Goal: Task Accomplishment & Management: Manage account settings

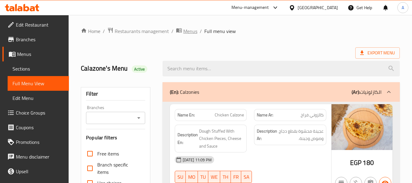
click at [185, 31] on span "Menus" at bounding box center [190, 30] width 14 height 7
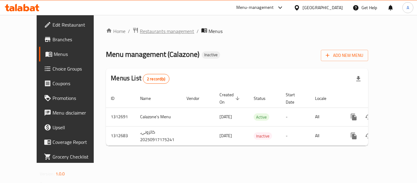
click at [140, 31] on span "Restaurants management" at bounding box center [167, 30] width 54 height 7
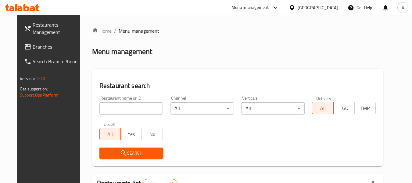
click at [45, 46] on span "Branches" at bounding box center [57, 46] width 48 height 7
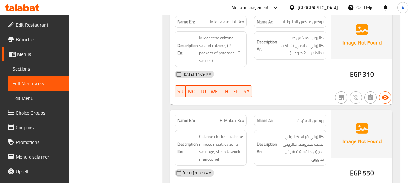
scroll to position [6514, 0]
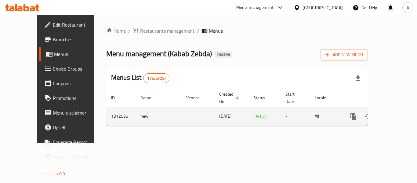
click at [395, 114] on icon "enhanced table" at bounding box center [397, 116] width 5 height 5
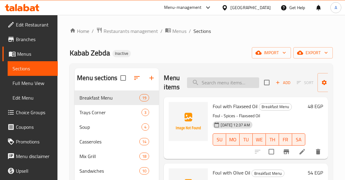
click at [236, 80] on input "search" at bounding box center [223, 83] width 72 height 11
paste input "ام علي"
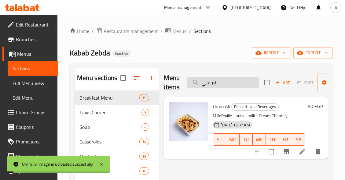
click at [241, 84] on input "ام علي" at bounding box center [223, 83] width 72 height 11
paste input "مليت سبانش"
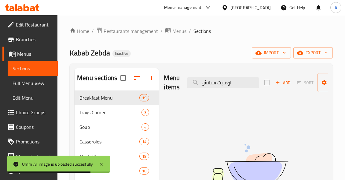
drag, startPoint x: 217, startPoint y: 81, endPoint x: 191, endPoint y: 90, distance: 26.8
click at [191, 90] on div "Menu items اومليت سبانش Add Sort Manage items" at bounding box center [246, 82] width 164 height 29
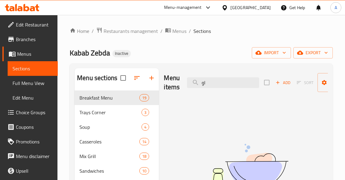
type input "ا"
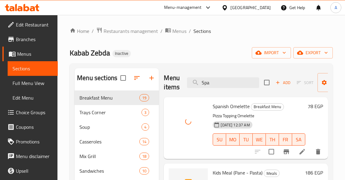
click at [243, 104] on span "Spanish Omelette" at bounding box center [230, 106] width 37 height 9
copy h6 "Omelette"
click at [223, 82] on input "Spa" at bounding box center [223, 83] width 72 height 11
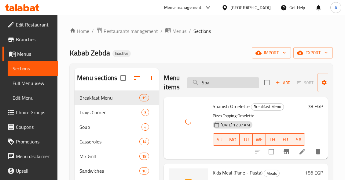
click at [223, 82] on input "Spa" at bounding box center [223, 83] width 72 height 11
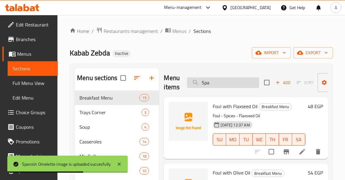
paste input "Omelette"
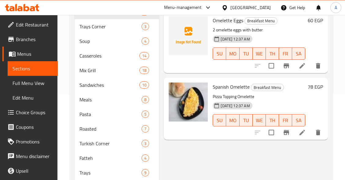
scroll to position [31, 0]
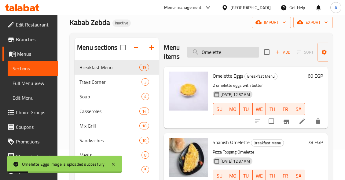
click at [240, 54] on input "Omelette" at bounding box center [223, 52] width 72 height 11
paste input "بابا غنوج"
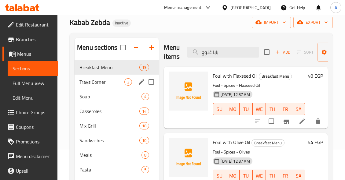
type input "بابا غنوج"
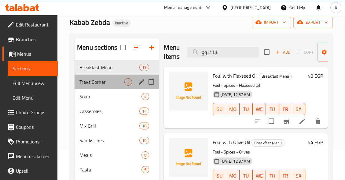
click at [132, 82] on div "3" at bounding box center [128, 81] width 8 height 7
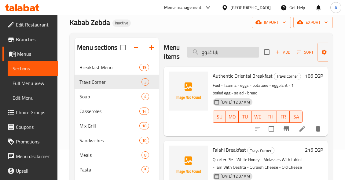
click at [216, 57] on input "بابا غنوج" at bounding box center [223, 52] width 72 height 11
click at [227, 51] on input "بابا غنوج" at bounding box center [223, 52] width 72 height 11
paste input "search"
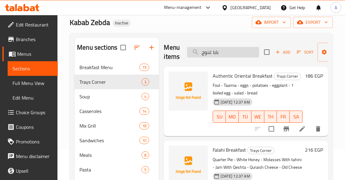
click at [227, 52] on input "بابا غنوج" at bounding box center [223, 52] width 72 height 11
paste input "بابا غنوج"
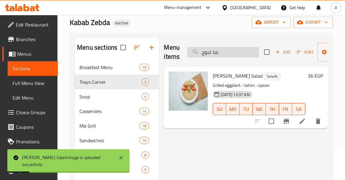
click at [229, 51] on input "بابا غنوج" at bounding box center [223, 52] width 72 height 11
paste input "نجان مخلل"
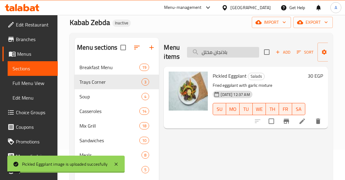
click at [241, 52] on input "باذنجان مخلل" at bounding box center [223, 52] width 72 height 11
paste input "كت بطاطس بوم فريت"
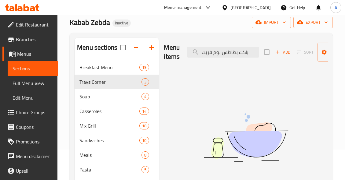
drag, startPoint x: 237, startPoint y: 51, endPoint x: 281, endPoint y: 53, distance: 44.3
click at [281, 53] on div "Menu items باكت بطاطس بوم فريت Add Sort Manage items" at bounding box center [246, 52] width 164 height 29
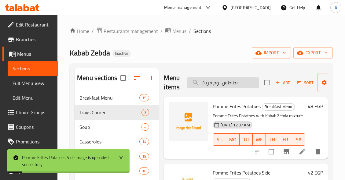
click at [239, 81] on input "بطاطس بوم فريت" at bounding box center [223, 83] width 72 height 11
paste input "ميه لحمه طاجن - ضاني"
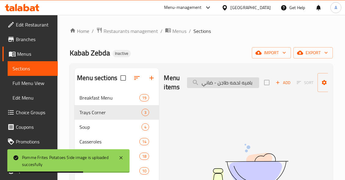
drag, startPoint x: 217, startPoint y: 82, endPoint x: 192, endPoint y: 86, distance: 25.7
click at [195, 86] on input "باميه لحمه طاجن - ضاني" at bounding box center [223, 83] width 72 height 11
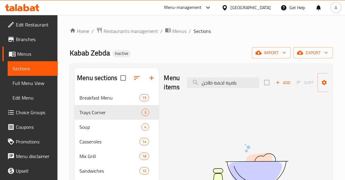
drag, startPoint x: 225, startPoint y: 82, endPoint x: 190, endPoint y: 89, distance: 35.5
click at [190, 89] on div "Menu items باميه لحمه طاجن Add Sort Manage items" at bounding box center [246, 82] width 164 height 29
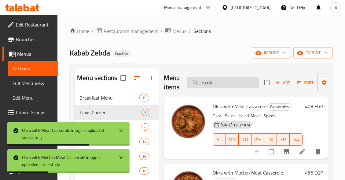
click at [234, 85] on input "باميه" at bounding box center [223, 83] width 72 height 11
paste input "جر"
click at [234, 85] on input "برجر" at bounding box center [223, 83] width 72 height 11
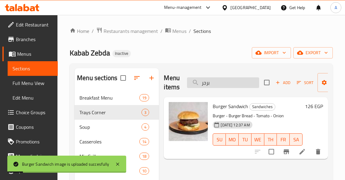
click at [223, 85] on input "برجر" at bounding box center [223, 83] width 72 height 11
paste input "يض عيون"
click at [223, 85] on input "بيض عيون" at bounding box center [223, 83] width 72 height 11
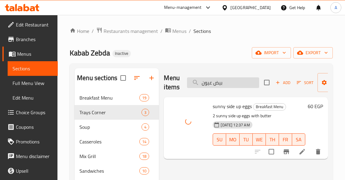
click at [245, 86] on input "بيض عيون" at bounding box center [223, 83] width 72 height 11
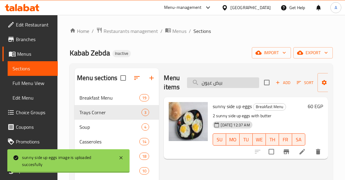
click at [245, 86] on input "بيض عيون" at bounding box center [223, 83] width 72 height 11
paste input "مدحرج"
click at [245, 86] on input "بيض عيون" at bounding box center [223, 83] width 72 height 11
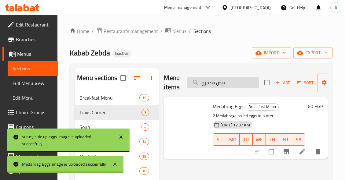
click at [237, 79] on input "بيض مدحرج" at bounding box center [223, 83] width 72 height 11
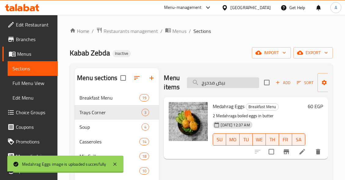
click at [237, 79] on input "بيض مدحرج" at bounding box center [223, 83] width 72 height 11
paste input "ورية"
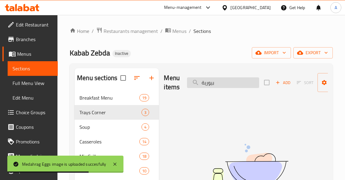
drag, startPoint x: 205, startPoint y: 84, endPoint x: 197, endPoint y: 86, distance: 7.7
click at [197, 86] on input "بيورية" at bounding box center [223, 83] width 72 height 11
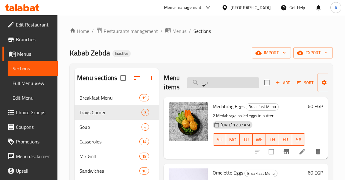
click at [233, 88] on input "بي" at bounding box center [223, 83] width 72 height 11
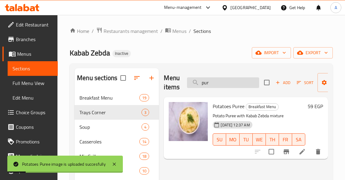
click at [246, 83] on input "pur" at bounding box center [223, 83] width 72 height 11
paste input "تورلي لحمة"
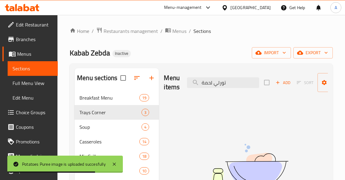
drag, startPoint x: 215, startPoint y: 84, endPoint x: 169, endPoint y: 84, distance: 45.5
click at [170, 84] on div "Menu items تورلي لحمة Add Sort Manage items" at bounding box center [246, 82] width 164 height 29
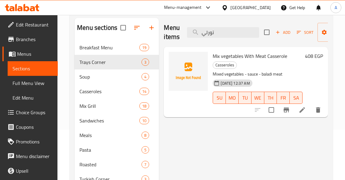
scroll to position [61, 0]
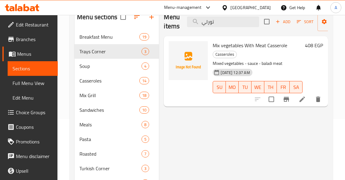
type input "تورلي"
click at [297, 101] on li at bounding box center [301, 99] width 17 height 11
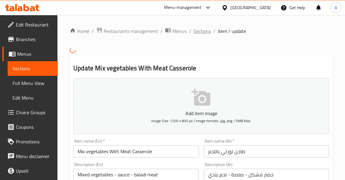
click at [204, 32] on span "Sections" at bounding box center [201, 30] width 17 height 7
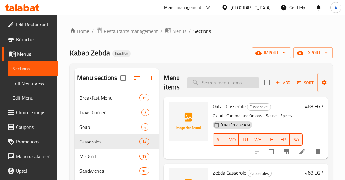
click at [231, 80] on input "search" at bounding box center [223, 83] width 72 height 11
paste input "تورلي لحمة"
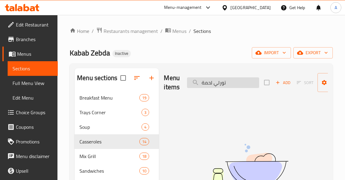
drag, startPoint x: 212, startPoint y: 84, endPoint x: 189, endPoint y: 83, distance: 23.8
click at [189, 83] on input "تورلي لحمة" at bounding box center [223, 83] width 72 height 11
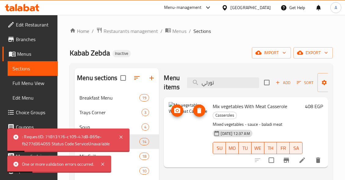
click at [188, 116] on img at bounding box center [187, 121] width 39 height 39
click at [177, 112] on circle "upload picture" at bounding box center [177, 111] width 2 height 2
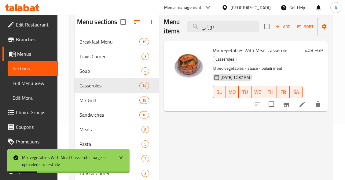
scroll to position [61, 0]
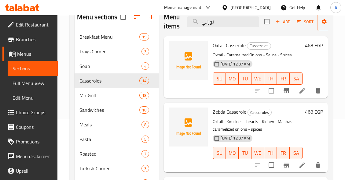
click at [230, 28] on div "Menu items تورلي Add Sort Manage items" at bounding box center [246, 21] width 164 height 29
click at [232, 23] on input "تورلي" at bounding box center [223, 21] width 72 height 11
type input "ت"
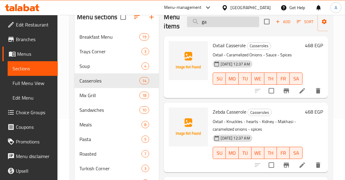
type input "g"
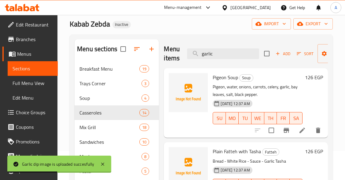
scroll to position [0, 0]
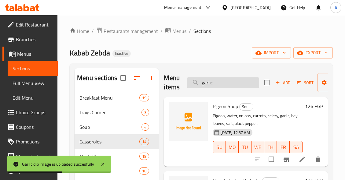
click at [237, 82] on input "garlic" at bounding box center [223, 83] width 72 height 11
paste input "جبنه قديمه"
click at [237, 82] on input "جبنه قديمه" at bounding box center [223, 83] width 72 height 11
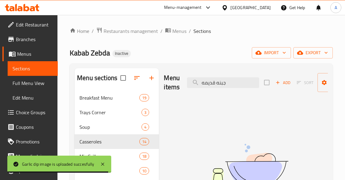
drag, startPoint x: 215, startPoint y: 83, endPoint x: 266, endPoint y: 86, distance: 50.7
click at [266, 85] on div "Menu items جبنه قديمه Add Sort Manage items" at bounding box center [246, 82] width 164 height 29
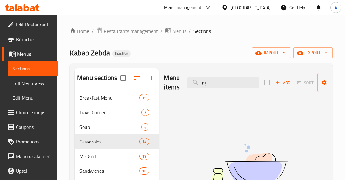
type input "ي"
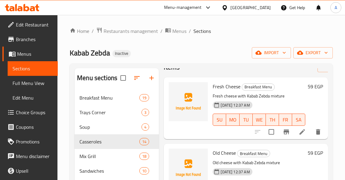
scroll to position [61, 0]
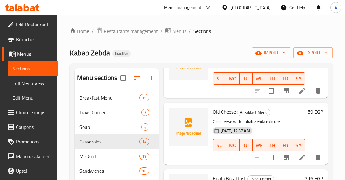
type input "cheese"
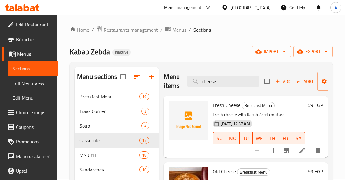
scroll to position [0, 0]
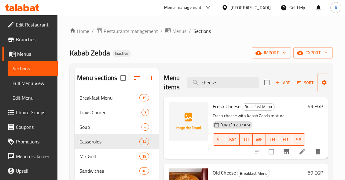
click at [284, 126] on div "18-09-2025 12:37 AM SU MO TU WE TH FR SA" at bounding box center [258, 135] width 97 height 33
click at [300, 151] on icon at bounding box center [301, 151] width 7 height 7
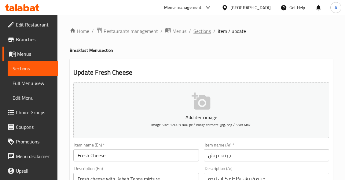
click at [204, 31] on span "Sections" at bounding box center [201, 30] width 17 height 7
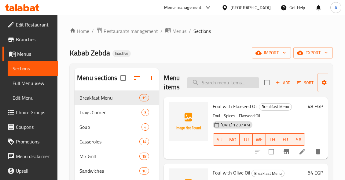
click at [233, 83] on input "search" at bounding box center [223, 83] width 72 height 11
paste input "جبنه قريش"
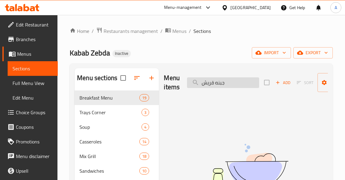
click at [211, 83] on input "جبنه قريش" at bounding box center [223, 83] width 72 height 11
drag, startPoint x: 206, startPoint y: 85, endPoint x: 179, endPoint y: 88, distance: 27.3
click at [179, 88] on div "Menu items جبنه ريش Add Sort Manage items" at bounding box center [246, 82] width 164 height 29
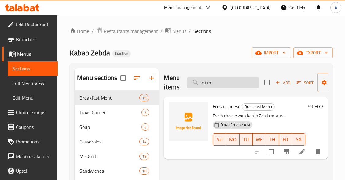
click at [203, 84] on input "جبنه" at bounding box center [223, 83] width 72 height 11
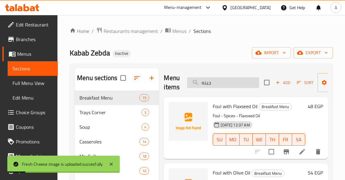
click at [226, 82] on input "جبنه" at bounding box center [223, 83] width 72 height 11
paste input "لاش لحمة"
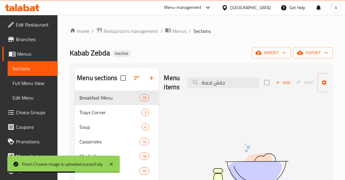
drag, startPoint x: 213, startPoint y: 85, endPoint x: 167, endPoint y: 93, distance: 47.5
click at [167, 93] on div "Menu items جلاش لحمة Add Sort Manage items" at bounding box center [246, 82] width 164 height 29
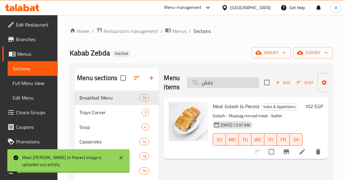
click at [231, 85] on input "جلاش" at bounding box center [223, 83] width 72 height 11
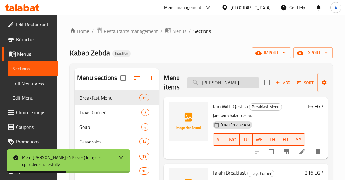
type input "J"
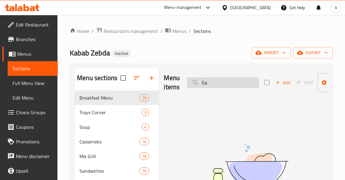
type input "G"
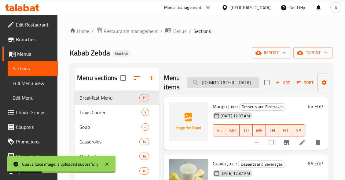
click at [236, 82] on input "Jui" at bounding box center [223, 83] width 72 height 11
paste input "حمام تركي"
click at [236, 82] on input "حمام تركي" at bounding box center [223, 83] width 72 height 11
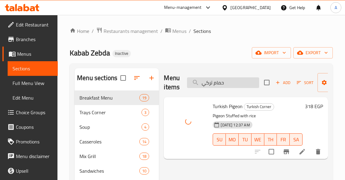
click at [240, 78] on input "حمام تركي" at bounding box center [223, 83] width 72 height 11
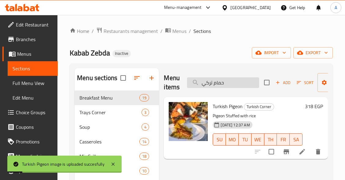
paste input "محشي ارز"
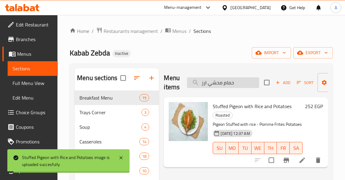
click at [235, 85] on input "حمام محشي ارز" at bounding box center [223, 83] width 72 height 11
paste input "اوشي"
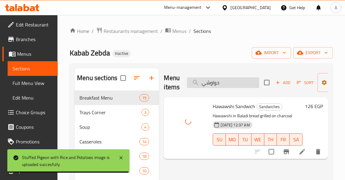
click at [241, 83] on input "حواوشي" at bounding box center [223, 83] width 72 height 11
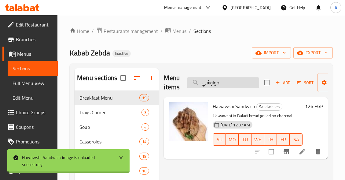
click at [241, 83] on input "حواوشي" at bounding box center [223, 83] width 72 height 11
paste input "يار-مخلل"
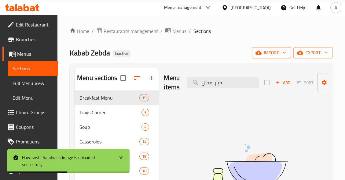
drag, startPoint x: 215, startPoint y: 82, endPoint x: 170, endPoint y: 87, distance: 45.4
click at [170, 87] on div "Menu items خيار-مخلل Add Sort Manage items" at bounding box center [246, 82] width 164 height 29
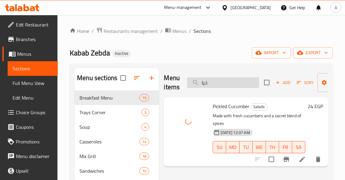
click at [231, 85] on input "خيا" at bounding box center [223, 83] width 72 height 11
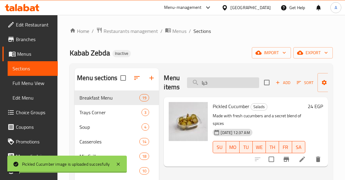
paste input "قوس"
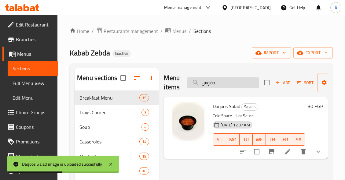
click at [244, 83] on input "دقوس" at bounding box center [223, 83] width 72 height 11
paste input "بع سجق محمر"
click at [244, 83] on input "ربع سجق محمر" at bounding box center [223, 83] width 72 height 11
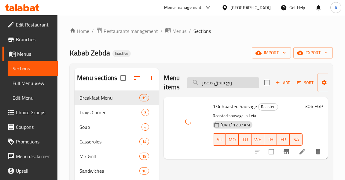
click at [230, 83] on input "ربع سجق محمر" at bounding box center [223, 83] width 72 height 11
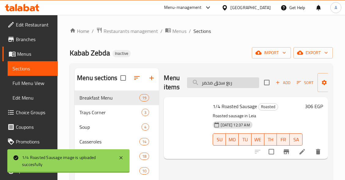
paste input "يش"
click at [230, 83] on input "ربع سجق محمر" at bounding box center [223, 83] width 72 height 11
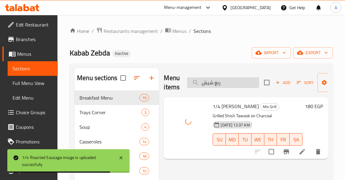
click at [241, 82] on input "ربع شيش" at bounding box center [223, 83] width 72 height 11
paste input "فيليه مشوي"
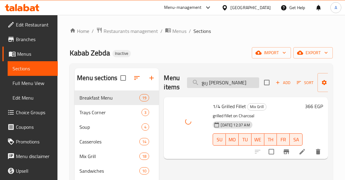
click at [247, 82] on input "ربع فيليه مشوي" at bounding box center [223, 83] width 72 height 11
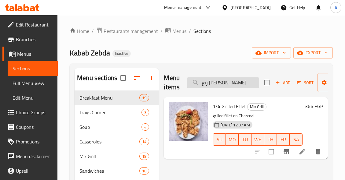
click at [243, 84] on input "ربع فيليه مشوي" at bounding box center [223, 83] width 72 height 11
paste input "باب و كفتة"
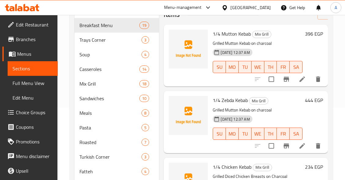
scroll to position [42, 0]
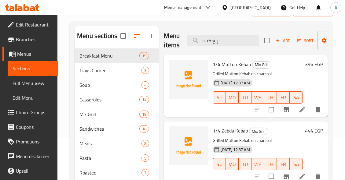
click at [227, 32] on div "Menu items ربع كباب Add Sort Manage items" at bounding box center [246, 40] width 164 height 29
click at [224, 41] on input "ربع كباب" at bounding box center [223, 40] width 72 height 11
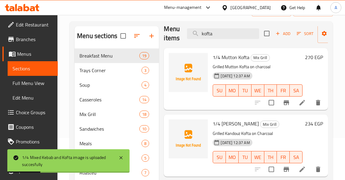
scroll to position [0, 0]
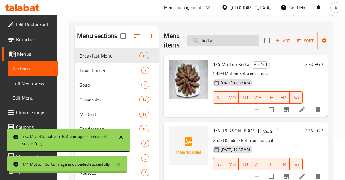
click at [244, 42] on input "kofta" at bounding box center [223, 40] width 72 height 11
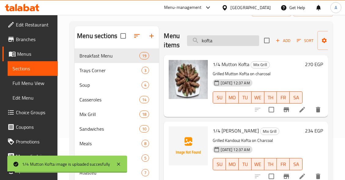
click at [244, 42] on input "kofta" at bounding box center [223, 40] width 72 height 11
paste input "رز ابيض سادة"
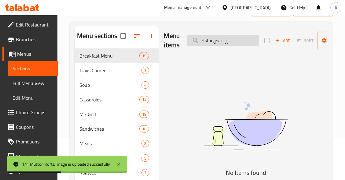
drag, startPoint x: 212, startPoint y: 40, endPoint x: 187, endPoint y: 42, distance: 24.5
click at [187, 42] on input "رز ابيض سادة" at bounding box center [223, 40] width 72 height 11
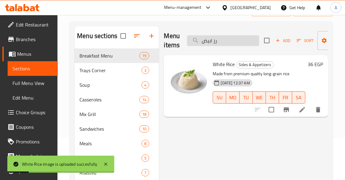
click at [238, 39] on input "رز ابيض" at bounding box center [223, 40] width 72 height 11
paste input "سمتي"
click at [238, 39] on input "رز بسمتي" at bounding box center [223, 40] width 72 height 11
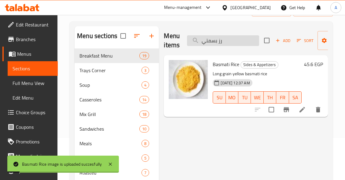
click at [239, 41] on input "رز بسمتي" at bounding box center [223, 40] width 72 height 11
paste input "لبن سادة"
click at [239, 41] on input "رز بلبن سادة" at bounding box center [223, 40] width 72 height 11
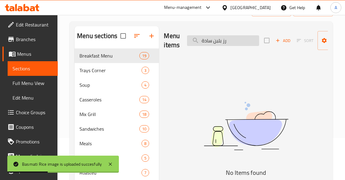
click at [239, 41] on input "رز بلبن سادة" at bounding box center [223, 40] width 72 height 11
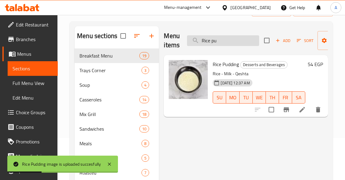
click at [239, 41] on input "Rice pu" at bounding box center [223, 40] width 72 height 11
paste input "رز شعريه"
click at [239, 41] on input "رز شعريه" at bounding box center [223, 40] width 72 height 11
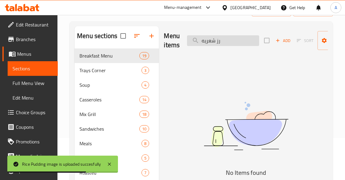
drag, startPoint x: 205, startPoint y: 41, endPoint x: 200, endPoint y: 42, distance: 5.5
click at [200, 42] on input "رز شعريه" at bounding box center [223, 40] width 72 height 11
click at [216, 41] on input "رز شعريه" at bounding box center [223, 40] width 72 height 11
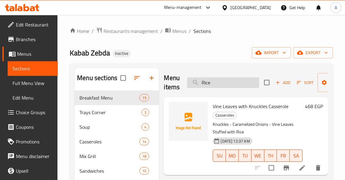
click at [245, 83] on input "Rice" at bounding box center [223, 83] width 72 height 11
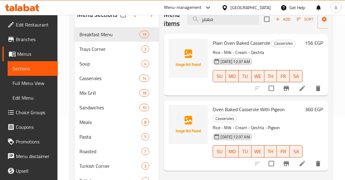
scroll to position [61, 0]
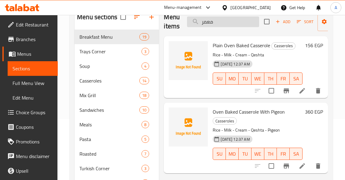
click at [231, 22] on input "معمر" at bounding box center [223, 21] width 72 height 11
type input "معمر"
click at [303, 91] on icon at bounding box center [301, 90] width 5 height 5
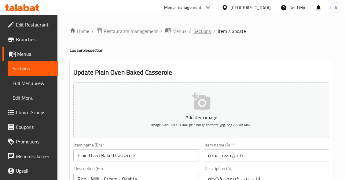
click at [204, 31] on span "Sections" at bounding box center [201, 30] width 17 height 7
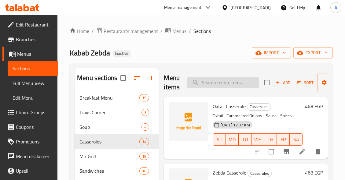
click at [239, 82] on input "search" at bounding box center [223, 83] width 72 height 11
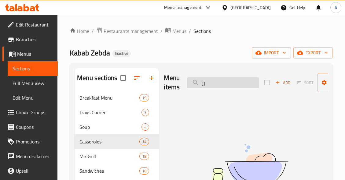
type input "ر"
click at [210, 83] on input "ارز معمر" at bounding box center [223, 83] width 72 height 11
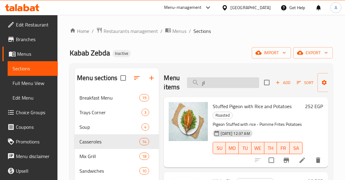
type input "ا"
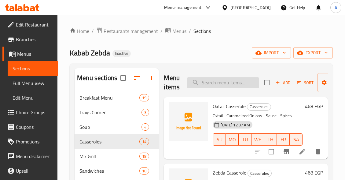
click at [236, 85] on input "search" at bounding box center [223, 83] width 72 height 11
click at [237, 84] on input "search" at bounding box center [223, 83] width 72 height 11
paste input "رقاق باللحمة"
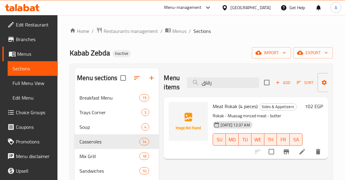
type input "رقاق"
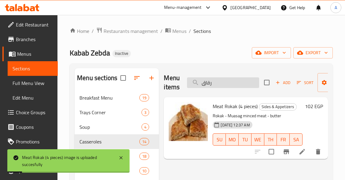
click at [240, 82] on input "رقاق" at bounding box center [223, 83] width 72 height 11
paste input "search"
click at [240, 82] on input "رقاق" at bounding box center [223, 83] width 72 height 11
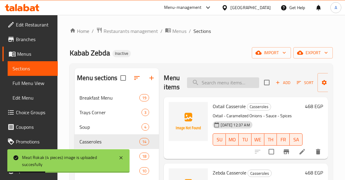
click at [243, 84] on input "search" at bounding box center [223, 83] width 72 height 11
paste input "search"
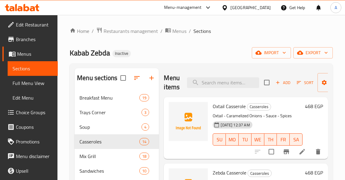
click at [225, 89] on div "Menu items Add Sort Manage items" at bounding box center [246, 82] width 164 height 29
click at [234, 80] on input "search" at bounding box center [223, 83] width 72 height 11
paste input "ريش ضاني ربع"
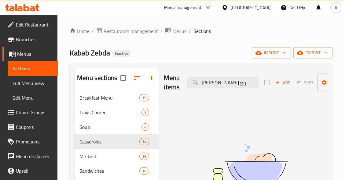
drag, startPoint x: 222, startPoint y: 83, endPoint x: 158, endPoint y: 91, distance: 64.3
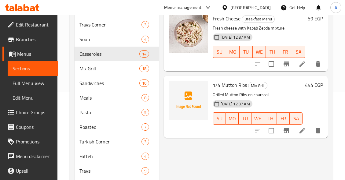
scroll to position [92, 0]
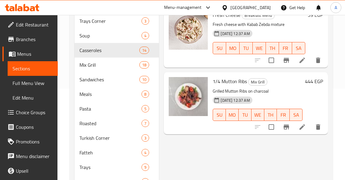
drag, startPoint x: 200, startPoint y: 158, endPoint x: 209, endPoint y: 151, distance: 11.3
click at [200, 158] on div "Menu items ريش Add Sort Manage items Fresh Cheese Breakfast Menu Fresh cheese w…" at bounding box center [243, 106] width 169 height 259
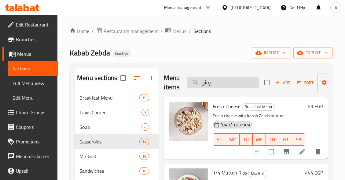
click at [233, 82] on input "ريش" at bounding box center [223, 83] width 72 height 11
paste input "بع سجق محمر"
click at [233, 82] on input "ريش" at bounding box center [223, 83] width 72 height 11
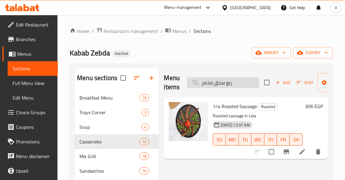
click at [224, 83] on input "ربع سجق محمر" at bounding box center [223, 83] width 72 height 11
paste input "يت حا"
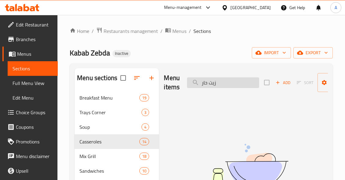
click at [208, 83] on input "زيت حار" at bounding box center [223, 83] width 72 height 11
drag, startPoint x: 208, startPoint y: 83, endPoint x: 228, endPoint y: 85, distance: 20.0
click at [228, 85] on input "زيت حار" at bounding box center [223, 83] width 72 height 11
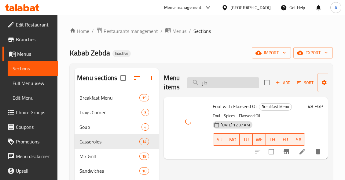
click at [232, 85] on input "حار" at bounding box center [223, 83] width 72 height 11
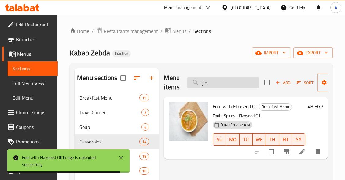
click at [226, 81] on input "حار" at bounding box center [223, 83] width 72 height 11
paste input "يت زيتون"
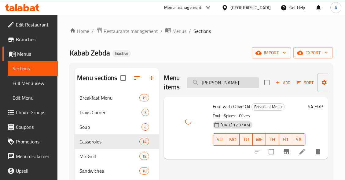
click at [233, 83] on input "زيت زيتون" at bounding box center [223, 83] width 72 height 11
paste input "جق سندوتش"
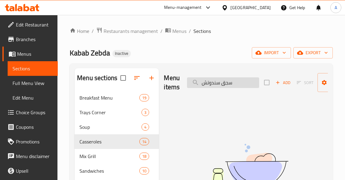
click at [224, 83] on input "سجق سندوتش" at bounding box center [223, 83] width 72 height 11
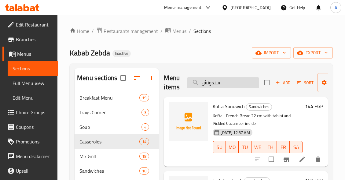
click at [214, 84] on input "سندوتش" at bounding box center [223, 83] width 72 height 11
click at [239, 88] on input "سندوتش" at bounding box center [223, 83] width 72 height 11
paste input "جق محمر بالليه"
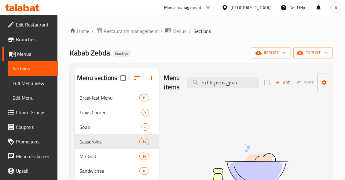
drag, startPoint x: 214, startPoint y: 82, endPoint x: 183, endPoint y: 86, distance: 31.0
click at [183, 86] on div "Menu items سجق محمر بالليه Add Sort Manage items" at bounding box center [246, 82] width 164 height 29
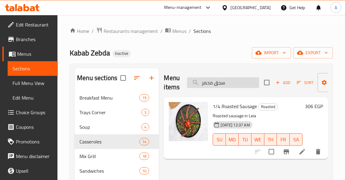
click at [222, 83] on input "سجق محمر" at bounding box center [223, 83] width 72 height 11
type input "محمر"
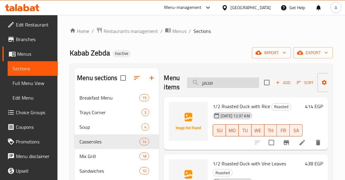
click at [226, 83] on input "محمر" at bounding box center [223, 83] width 72 height 11
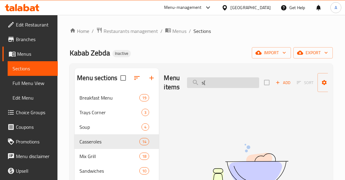
type input "s"
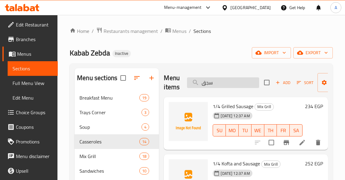
click at [233, 79] on input "سجق" at bounding box center [223, 83] width 72 height 11
type input "م"
type input "س"
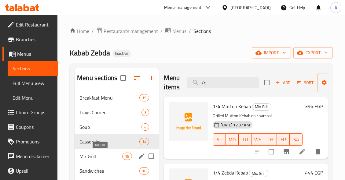
type input "/"
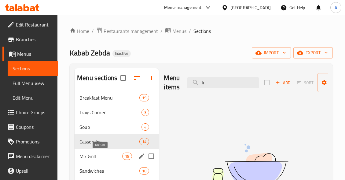
type input "l"
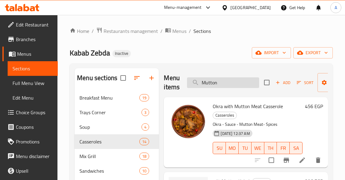
click at [235, 82] on input "Mutton" at bounding box center [223, 83] width 72 height 11
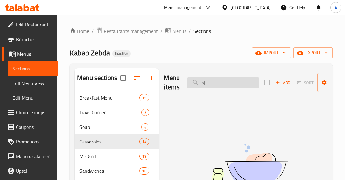
type input "s"
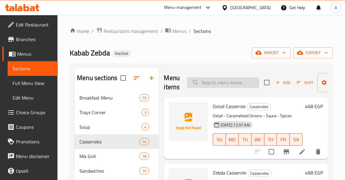
type input "س"
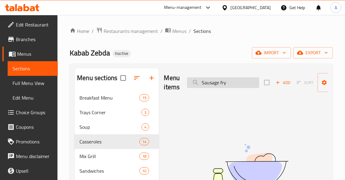
click at [238, 80] on input "Sausage fry" at bounding box center [223, 83] width 72 height 11
click at [241, 81] on input "Sausage fry" at bounding box center [223, 83] width 72 height 11
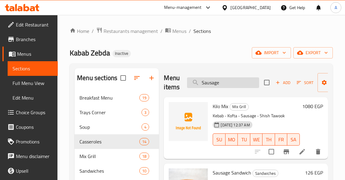
click at [201, 82] on input "Sausage" at bounding box center [223, 83] width 72 height 11
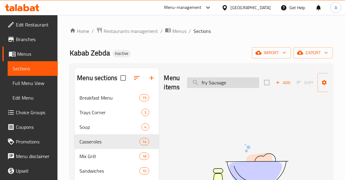
drag, startPoint x: 208, startPoint y: 84, endPoint x: 190, endPoint y: 87, distance: 17.7
click at [193, 83] on input "fry Sausage" at bounding box center [223, 83] width 72 height 11
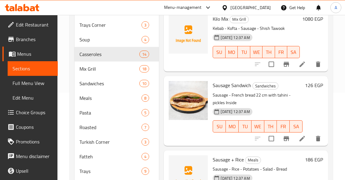
scroll to position [12, 0]
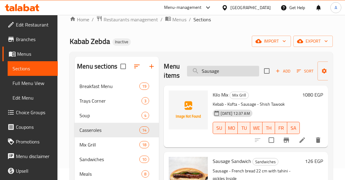
click at [241, 73] on input "Sausage" at bounding box center [223, 71] width 72 height 11
paste input "سجق مشوي ربع"
click at [241, 73] on input "Sausage" at bounding box center [223, 71] width 72 height 11
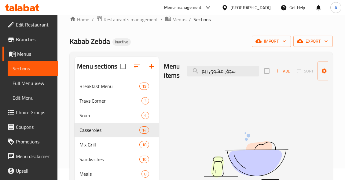
drag, startPoint x: 209, startPoint y: 72, endPoint x: 180, endPoint y: 71, distance: 29.3
click at [180, 71] on div "Menu items سجق مشوي ربع Add Sort Manage items" at bounding box center [246, 71] width 164 height 29
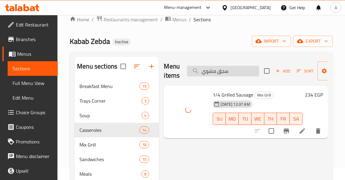
click at [241, 73] on input "سجق مشوي" at bounding box center [223, 71] width 72 height 11
paste input "لطه خضراء"
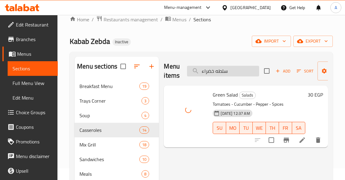
click at [244, 73] on input "سلطه خضراء" at bounding box center [223, 71] width 72 height 11
paste input "بوسك جبنة"
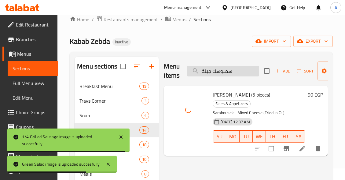
click at [233, 71] on input "سمبوسك جبنة" at bounding box center [223, 71] width 72 height 11
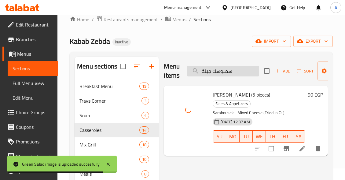
paste input "لحم"
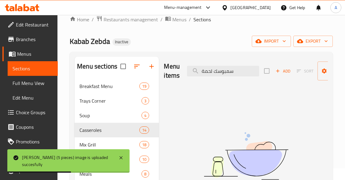
drag, startPoint x: 214, startPoint y: 71, endPoint x: 296, endPoint y: 75, distance: 82.2
click at [296, 75] on div "Menu items سمبوسك لحمة Add Sort Manage items" at bounding box center [246, 71] width 164 height 29
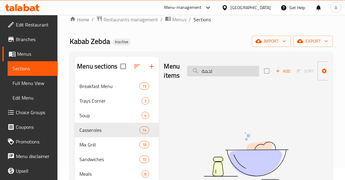
click at [205, 74] on input "لحمة" at bounding box center [223, 71] width 72 height 11
drag, startPoint x: 203, startPoint y: 70, endPoint x: 198, endPoint y: 72, distance: 4.6
click at [198, 72] on input "لحمة" at bounding box center [223, 71] width 72 height 11
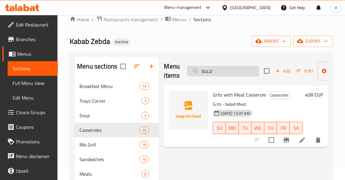
click at [222, 69] on input "لحمة" at bounding box center [223, 71] width 72 height 11
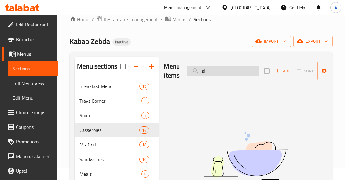
type input "s"
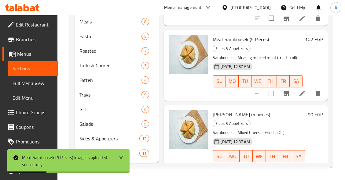
scroll to position [42, 0]
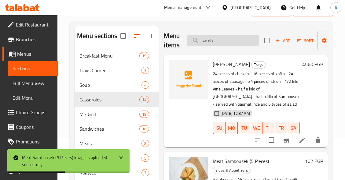
click at [233, 41] on input "samb" at bounding box center [223, 40] width 72 height 11
paste input "سندوتش بانيه"
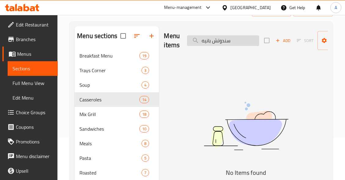
click at [221, 41] on input "سندوتش بانيه" at bounding box center [223, 40] width 72 height 11
click at [207, 41] on input "سندوتش بانيه" at bounding box center [223, 40] width 72 height 11
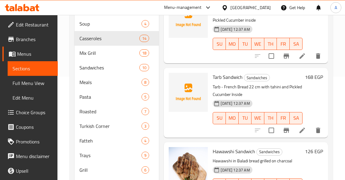
scroll to position [12, 0]
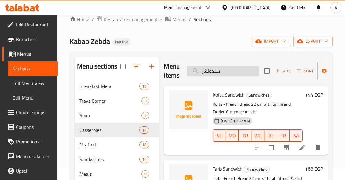
click at [237, 74] on input "سندوتش" at bounding box center [223, 71] width 72 height 11
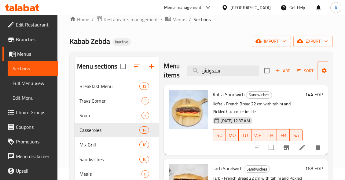
scroll to position [0, 0]
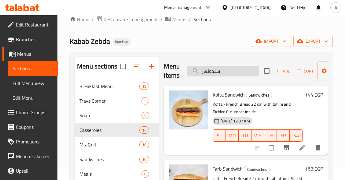
click at [236, 69] on input "سندوتش" at bounding box center [223, 71] width 72 height 11
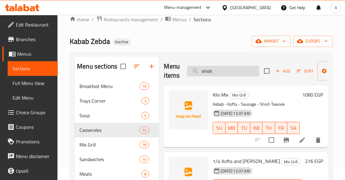
click at [237, 72] on input "shish" at bounding box center [223, 71] width 72 height 11
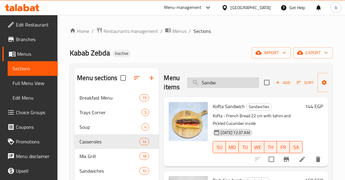
click at [248, 82] on input "Sandw" at bounding box center [223, 83] width 72 height 11
paste input "شوربة حمام"
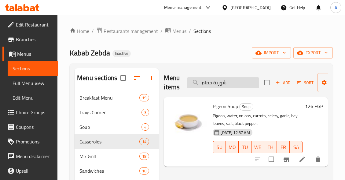
click at [245, 85] on input "شوربة حمام" at bounding box center [223, 83] width 72 height 11
paste input "اجن بطاطس باللح"
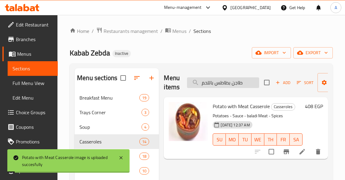
click at [253, 84] on input "طاجن بطاطس باللحم" at bounding box center [223, 83] width 72 height 11
paste input "ضار سادة"
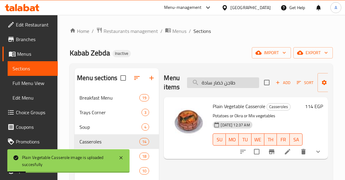
click at [237, 84] on input "طاجن خضار سادة" at bounding box center [223, 83] width 72 height 11
paste input "كاوي"
click at [237, 84] on input "طاجن خضار سادة" at bounding box center [223, 83] width 72 height 11
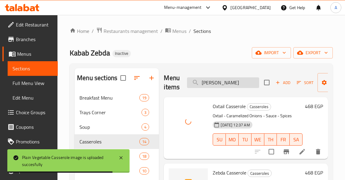
click at [238, 83] on input "طاجن عكاوي" at bounding box center [223, 83] width 72 height 11
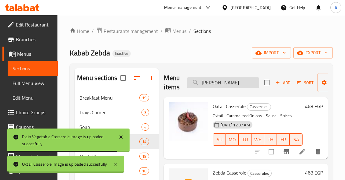
click at [238, 83] on input "طاجن عكاوي" at bounding box center [223, 83] width 72 height 11
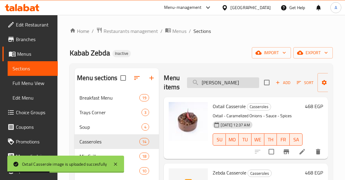
paste input "فريك لحمة"
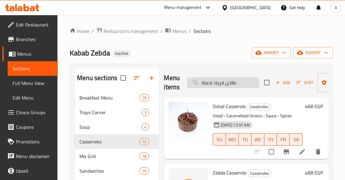
drag, startPoint x: 214, startPoint y: 82, endPoint x: 188, endPoint y: 85, distance: 26.4
click at [188, 85] on input "طاجن فريك لحمة" at bounding box center [223, 83] width 72 height 11
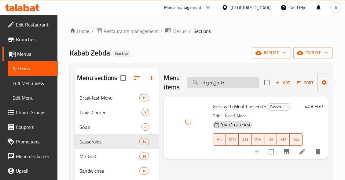
click at [239, 81] on input "طاجن فريك" at bounding box center [223, 83] width 72 height 11
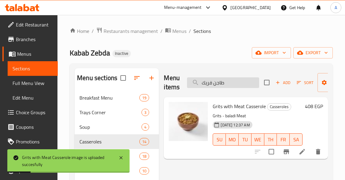
paste input "حمه بصل"
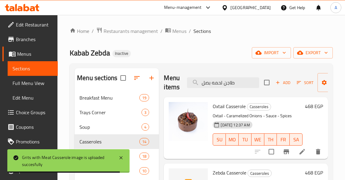
drag, startPoint x: 212, startPoint y: 84, endPoint x: 176, endPoint y: 89, distance: 36.4
click at [176, 89] on div "Menu items طاجن لحمه بصل Add Sort Manage items" at bounding box center [246, 82] width 164 height 29
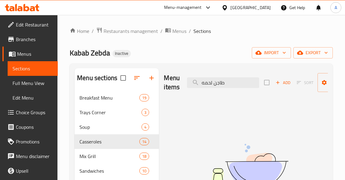
drag, startPoint x: 214, startPoint y: 82, endPoint x: 186, endPoint y: 86, distance: 28.8
click at [186, 86] on div "Menu items طاجن لحمه Add Sort Manage items" at bounding box center [246, 82] width 164 height 29
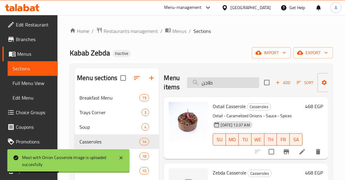
click at [232, 86] on input "طاجن" at bounding box center [223, 83] width 72 height 11
paste input "ق محشي مشكل"
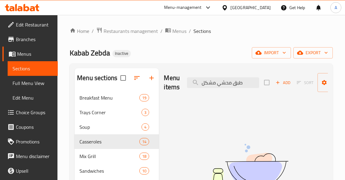
drag, startPoint x: 217, startPoint y: 83, endPoint x: 173, endPoint y: 88, distance: 44.3
click at [173, 88] on div "Menu items طبق محشي مشكل Add Sort Manage items" at bounding box center [246, 82] width 164 height 29
click at [222, 82] on input "طبق محشي" at bounding box center [223, 83] width 72 height 11
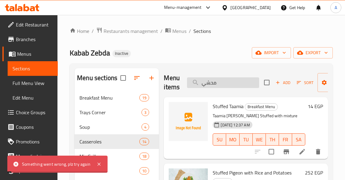
click at [229, 82] on input "محشي" at bounding box center [223, 83] width 72 height 11
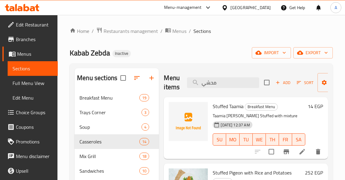
click at [229, 76] on div "Menu items محشي Add Sort Manage items" at bounding box center [246, 82] width 164 height 29
click at [232, 82] on input "محشي" at bounding box center [223, 83] width 72 height 11
paste input "طحينه"
click at [232, 82] on input "محشي" at bounding box center [223, 83] width 72 height 11
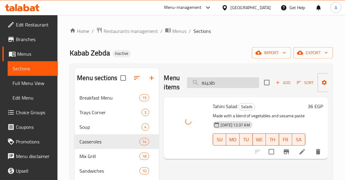
click at [244, 81] on input "طحينه" at bounding box center [223, 83] width 72 height 11
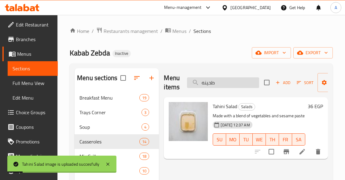
paste input "ب ربع"
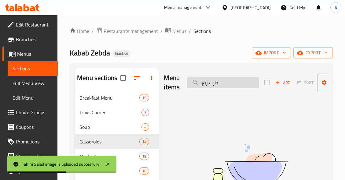
click at [213, 81] on input "طرب ربع" at bounding box center [223, 83] width 72 height 11
click at [202, 84] on input "طرب ربع" at bounding box center [223, 83] width 72 height 11
click at [205, 84] on input "طرب ربع" at bounding box center [223, 83] width 72 height 11
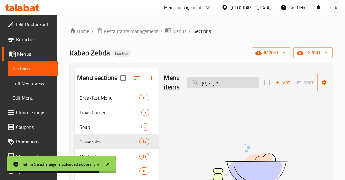
click at [205, 84] on input "طرب ربع" at bounding box center [223, 83] width 72 height 11
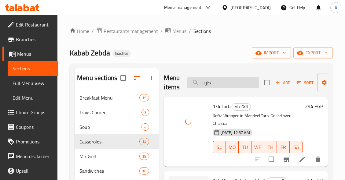
click at [237, 82] on input "طرب" at bounding box center [223, 83] width 72 height 11
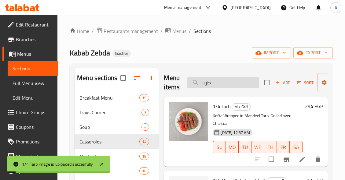
paste input "ميه قرص"
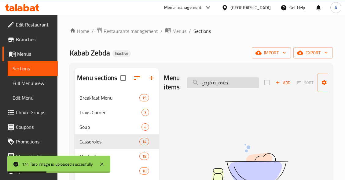
click at [219, 83] on input "طعميه قرص" at bounding box center [223, 83] width 72 height 11
drag, startPoint x: 213, startPoint y: 82, endPoint x: 167, endPoint y: 88, distance: 46.5
click at [167, 89] on div "Menu items طعميه قرص Add Sort Manage items" at bounding box center [246, 82] width 164 height 29
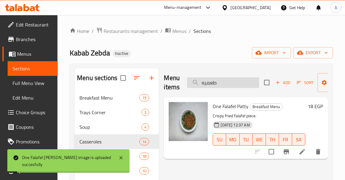
click at [250, 81] on input "طعميه" at bounding box center [223, 83] width 72 height 11
paste input "محشيه"
click at [250, 81] on input "طعميه" at bounding box center [223, 83] width 72 height 11
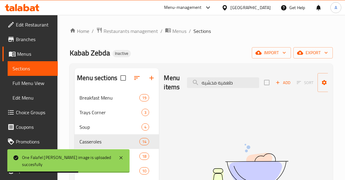
drag, startPoint x: 219, startPoint y: 82, endPoint x: 166, endPoint y: 87, distance: 52.5
click at [167, 87] on div "Menu items طعميه محشيه Add Sort Manage items" at bounding box center [246, 82] width 164 height 29
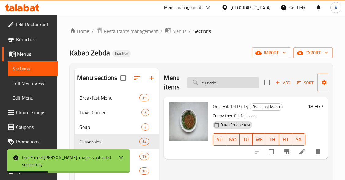
click at [237, 82] on input "طعميه" at bounding box center [223, 83] width 72 height 11
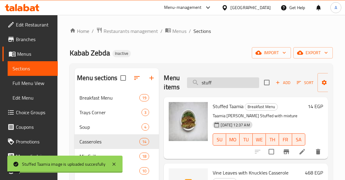
click at [242, 84] on input "stuff" at bounding box center [223, 83] width 72 height 11
paste input "طماطم متبلة"
click at [242, 84] on input "طماطم متبلة" at bounding box center [223, 83] width 72 height 11
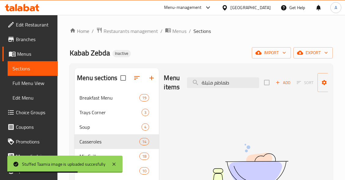
drag, startPoint x: 215, startPoint y: 82, endPoint x: 176, endPoint y: 87, distance: 38.8
click at [177, 87] on div "Menu items طماطم متبلة Add Sort Manage items" at bounding box center [246, 82] width 164 height 29
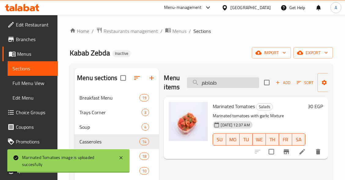
click at [228, 81] on input "طماطم" at bounding box center [223, 83] width 72 height 11
paste input "دس شوربة"
click at [228, 81] on input "عدس شوربة" at bounding box center [223, 83] width 72 height 11
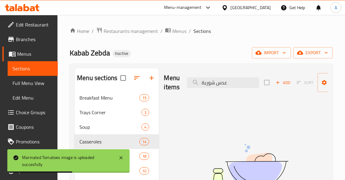
drag, startPoint x: 216, startPoint y: 83, endPoint x: 167, endPoint y: 91, distance: 49.6
click at [167, 91] on div "Menu items عدس شوربة Add Sort Manage items" at bounding box center [246, 82] width 164 height 29
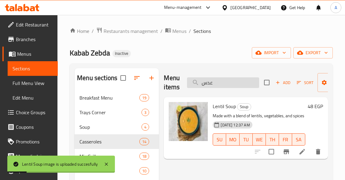
click at [251, 84] on input "عدس" at bounding box center [223, 83] width 72 height 11
paste input "ل اسود"
click at [251, 84] on input "عسل اسود" at bounding box center [223, 83] width 72 height 11
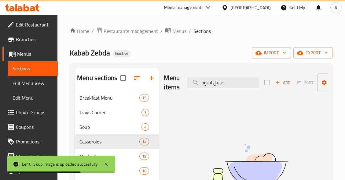
drag, startPoint x: 213, startPoint y: 82, endPoint x: 174, endPoint y: 88, distance: 39.2
click at [174, 88] on div "Menu items عسل اسود Add Sort Manage items" at bounding box center [246, 82] width 164 height 29
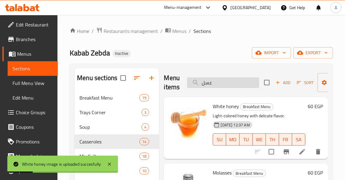
click at [241, 82] on input "عسل" at bounding box center [223, 83] width 72 height 11
paste input "كاوي ورق عنب"
click at [241, 82] on input "عكاوي ورق عنب" at bounding box center [223, 83] width 72 height 11
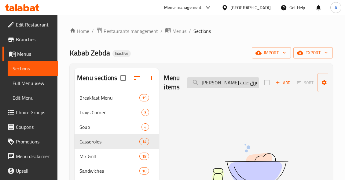
click at [237, 84] on input "عكاوي ورق عنب" at bounding box center [223, 83] width 72 height 11
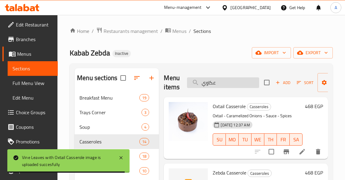
click at [240, 84] on input "عكاوي" at bounding box center [223, 83] width 72 height 11
paste input "فتة كوارع"
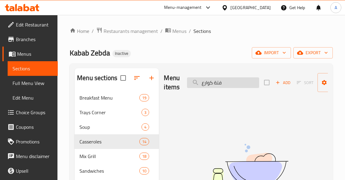
drag, startPoint x: 213, startPoint y: 82, endPoint x: 188, endPoint y: 86, distance: 25.0
click at [188, 86] on input "فتة كوارع" at bounding box center [223, 83] width 72 height 11
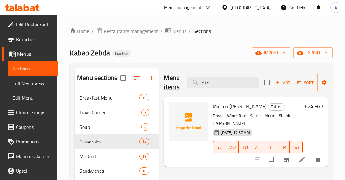
click at [242, 106] on span "Mutton Shank Fattah" at bounding box center [239, 106] width 54 height 9
click at [296, 117] on p "Bread - White Rice - Sauce - Mutton Shank - Garlic Tasha" at bounding box center [257, 119] width 90 height 15
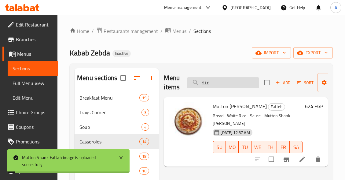
click at [249, 83] on input "فتة" at bounding box center [223, 83] width 72 height 11
paste input "لحمة كندوز"
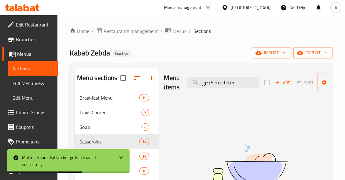
drag, startPoint x: 208, startPoint y: 83, endPoint x: 179, endPoint y: 89, distance: 30.2
click at [179, 89] on div "Menu items فتة لحمة كندوز Add Sort Manage items" at bounding box center [246, 82] width 164 height 29
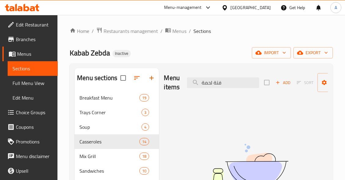
drag, startPoint x: 213, startPoint y: 83, endPoint x: 194, endPoint y: 90, distance: 20.2
click at [194, 90] on div "Menu items فتة لحمة Add Sort Manage items" at bounding box center [246, 82] width 164 height 29
type input "فتة"
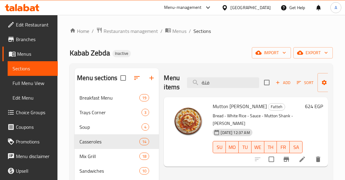
click at [210, 76] on div "Menu items فتة Add Sort Manage items" at bounding box center [246, 82] width 164 height 29
click at [218, 84] on input "فتة" at bounding box center [223, 83] width 72 height 11
click at [218, 84] on input "search" at bounding box center [223, 83] width 72 height 11
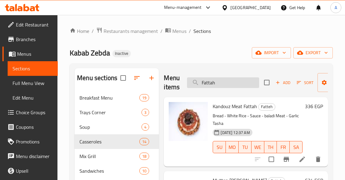
click at [238, 83] on input "Fattah" at bounding box center [223, 83] width 72 height 11
paste input "فته ساده"
click at [238, 83] on input "Fattah" at bounding box center [223, 83] width 72 height 11
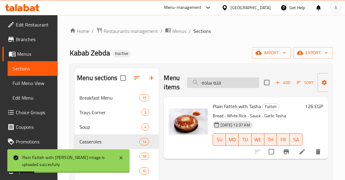
click at [245, 85] on input "فته ساده" at bounding box center [223, 83] width 72 height 11
paste input "اني"
click at [245, 85] on input "فته ساده" at bounding box center [223, 83] width 72 height 11
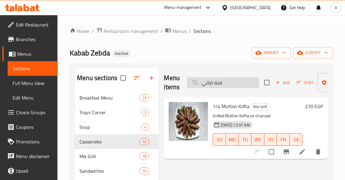
click at [218, 84] on input "فته ضاني" at bounding box center [223, 83] width 72 height 11
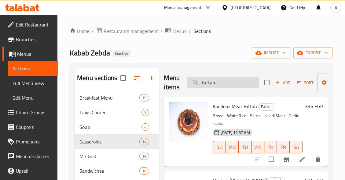
click at [235, 85] on input "Fattah" at bounding box center [223, 83] width 72 height 11
paste input "فراوله"
click at [235, 85] on input "فراوله" at bounding box center [223, 83] width 72 height 11
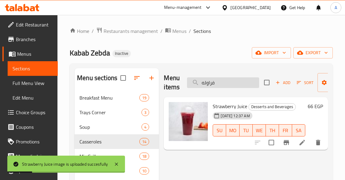
click at [243, 79] on input "فراوله" at bounding box center [223, 83] width 72 height 11
paste input "ار زبدة"
click at [243, 79] on input "فطار زبدة" at bounding box center [223, 83] width 72 height 11
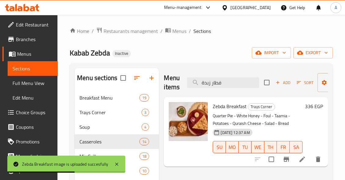
click at [228, 76] on div "Menu items فطار زبدة Add Sort Manage items" at bounding box center [246, 82] width 164 height 29
click at [238, 81] on input "فطار زبدة" at bounding box center [223, 83] width 72 height 11
paste input "فلاحي"
click at [238, 81] on input "فطار زبدة" at bounding box center [223, 83] width 72 height 11
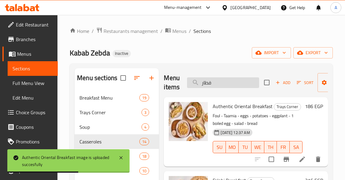
click at [238, 86] on input "فطار" at bounding box center [223, 83] width 72 height 11
paste input "ير مشلتت"
click at [238, 86] on input "فطير مشلتت" at bounding box center [223, 83] width 72 height 11
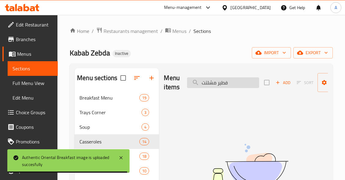
click at [222, 84] on input "فطير مشلتت" at bounding box center [223, 83] width 72 height 11
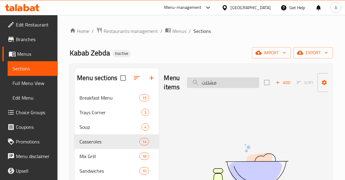
click at [238, 83] on input "مشلتت" at bounding box center [223, 83] width 72 height 11
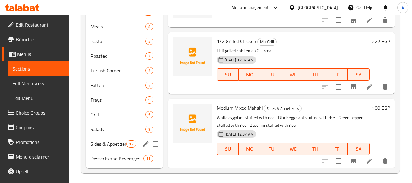
scroll to position [171, 0]
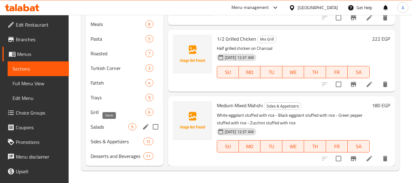
click at [109, 127] on span "Salads" at bounding box center [110, 126] width 38 height 7
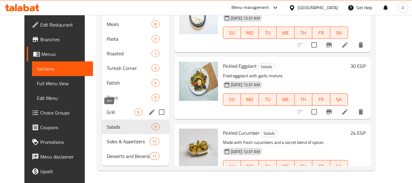
click at [110, 111] on span "Grill" at bounding box center [121, 111] width 28 height 7
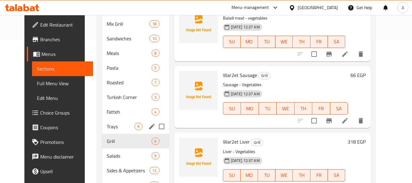
scroll to position [110, 0]
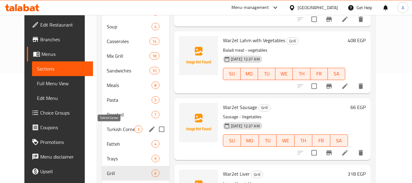
click at [114, 129] on span "Turkish Corner" at bounding box center [121, 128] width 28 height 7
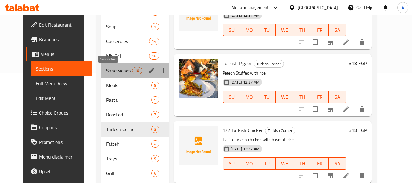
click at [110, 68] on span "Sandwiches" at bounding box center [119, 70] width 26 height 7
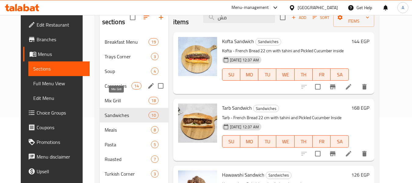
scroll to position [18, 0]
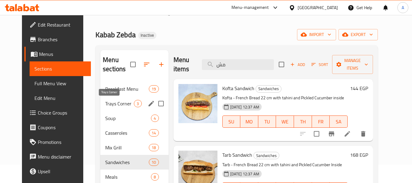
click at [111, 107] on span "Trays Corner" at bounding box center [119, 103] width 29 height 7
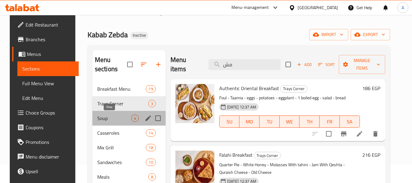
click at [110, 115] on span "Soup" at bounding box center [114, 117] width 34 height 7
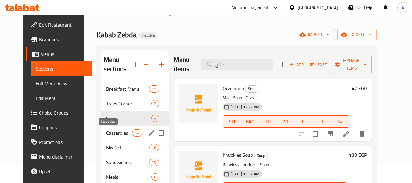
click at [115, 136] on span "Casseroles" at bounding box center [119, 132] width 26 height 7
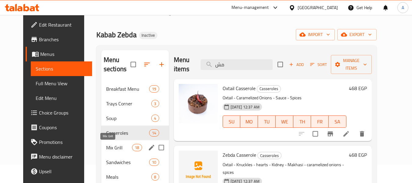
click at [115, 148] on span "Mix Grill" at bounding box center [119, 147] width 26 height 7
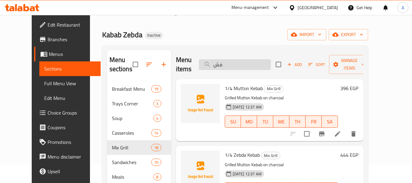
click at [241, 66] on input "مش" at bounding box center [235, 64] width 72 height 11
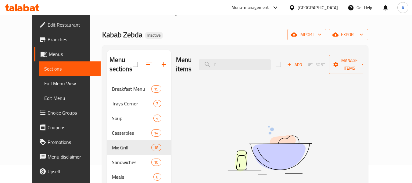
type input "t"
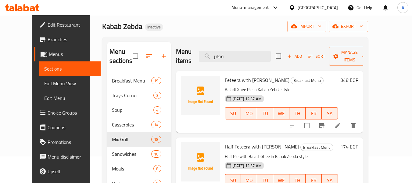
scroll to position [18, 0]
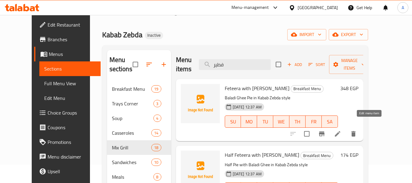
type input "فطير"
click at [342, 130] on icon at bounding box center [337, 133] width 7 height 7
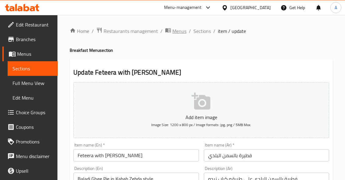
click at [183, 31] on span "Menus" at bounding box center [179, 30] width 14 height 7
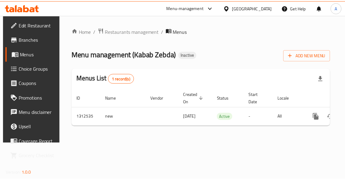
scroll to position [0, 37]
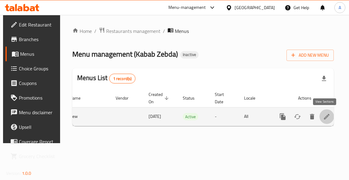
click at [325, 117] on icon "enhanced table" at bounding box center [326, 116] width 5 height 5
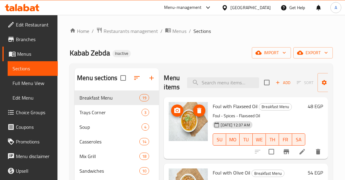
click at [248, 92] on div "Menu items Add Sort Manage items" at bounding box center [246, 82] width 164 height 29
click at [248, 83] on input "search" at bounding box center [223, 83] width 72 height 11
paste input "فول اسكندراني"
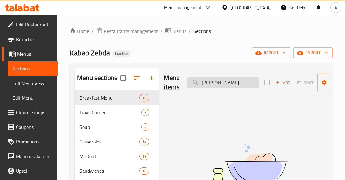
click at [214, 82] on input "فول اسكندراني" at bounding box center [223, 83] width 72 height 11
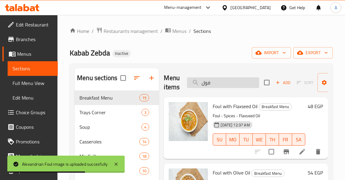
click at [238, 82] on input "فول" at bounding box center [223, 83] width 72 height 11
paste input "باب ربع زبده"
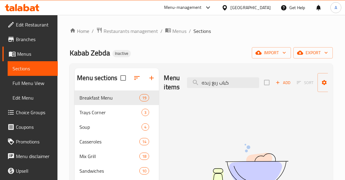
drag, startPoint x: 218, startPoint y: 81, endPoint x: 177, endPoint y: 87, distance: 41.1
click at [177, 87] on div "Menu items كباب ربع زبده Add Sort Manage items" at bounding box center [246, 82] width 164 height 29
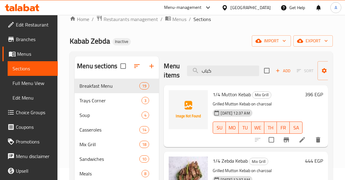
scroll to position [12, 0]
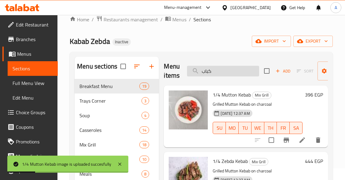
click at [221, 70] on input "كباب" at bounding box center [223, 71] width 72 height 11
paste input "ه محمرة باللية"
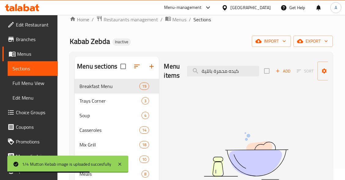
drag, startPoint x: 213, startPoint y: 73, endPoint x: 185, endPoint y: 77, distance: 28.1
click at [185, 77] on div "Menu items كبده محمرة باللية Add Sort Manage items" at bounding box center [246, 71] width 164 height 29
drag, startPoint x: 215, startPoint y: 72, endPoint x: 274, endPoint y: 72, distance: 58.6
click at [274, 72] on div "Menu items كبده محمرة Add Sort Manage items" at bounding box center [246, 71] width 164 height 29
type input "محمرة"
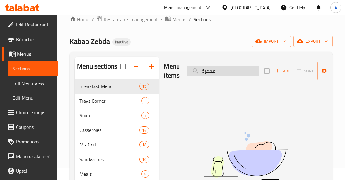
click at [208, 68] on input "محمرة" at bounding box center [223, 71] width 72 height 11
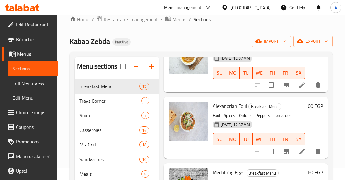
scroll to position [0, 0]
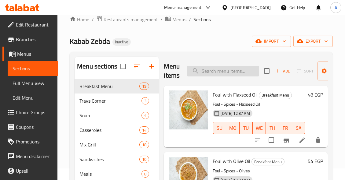
click at [241, 71] on input "search" at bounding box center [223, 71] width 72 height 11
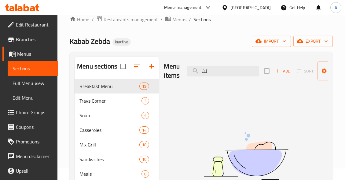
type input "ن"
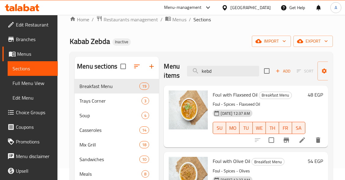
type input "kebda"
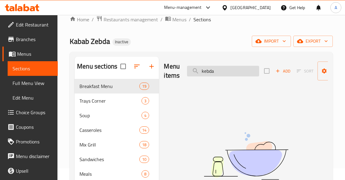
click at [228, 70] on input "kebda" at bounding box center [223, 71] width 72 height 11
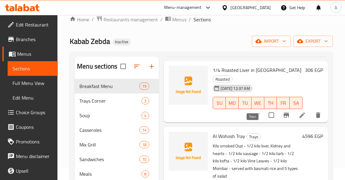
scroll to position [92, 0]
click at [260, 71] on span "1/4 Roasted Liver in Leia" at bounding box center [256, 69] width 89 height 9
copy h6 "Leia"
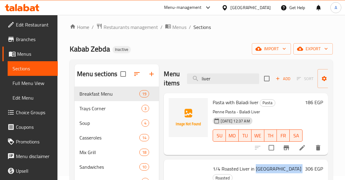
scroll to position [0, 0]
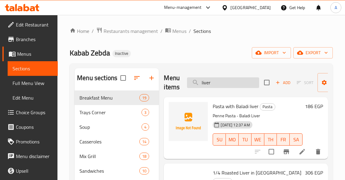
click at [235, 85] on input "liver" at bounding box center [223, 83] width 72 height 11
paste input "Leia"
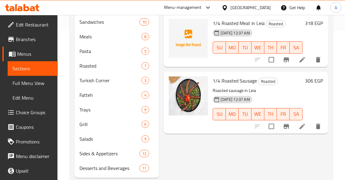
scroll to position [153, 0]
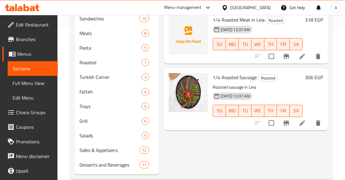
click at [232, 73] on span "1/4 Roasted Sausage" at bounding box center [234, 77] width 44 height 9
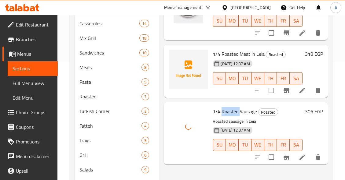
scroll to position [61, 0]
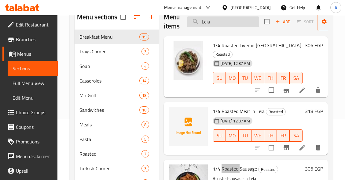
click at [244, 28] on div "Menu items Leia Add Sort Manage items" at bounding box center [246, 21] width 164 height 29
click at [245, 21] on input "Leia" at bounding box center [223, 21] width 72 height 11
paste input "كفتة كندوز ربع"
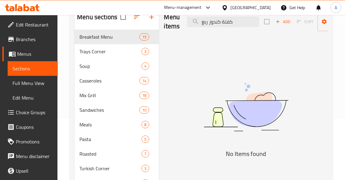
drag, startPoint x: 209, startPoint y: 22, endPoint x: 184, endPoint y: 25, distance: 24.7
click at [185, 25] on div "Menu items كفتة كندوز ربع Add Sort Manage items" at bounding box center [246, 21] width 164 height 29
click at [217, 21] on input "كفتة كندوز" at bounding box center [223, 21] width 72 height 11
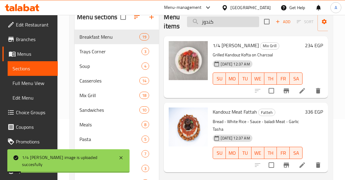
click at [244, 23] on input "كندوز" at bounding box center [223, 21] width 72 height 11
paste input "فة نابلسية"
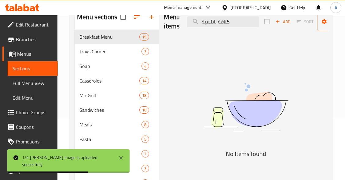
drag, startPoint x: 217, startPoint y: 22, endPoint x: 182, endPoint y: 27, distance: 35.5
click at [182, 27] on div "Menu items كنافة نابلسية Add Sort Manage items" at bounding box center [246, 21] width 164 height 29
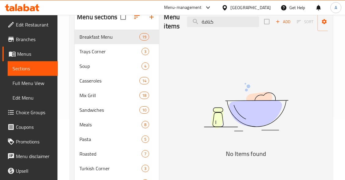
scroll to position [31, 0]
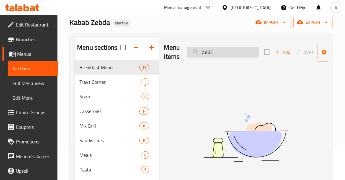
click at [227, 49] on input "كنافة" at bounding box center [223, 52] width 72 height 11
click at [225, 54] on input "كنافة نابلسية" at bounding box center [223, 52] width 72 height 11
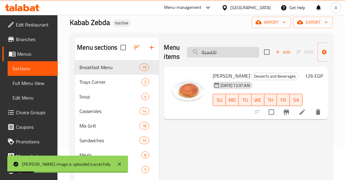
click at [238, 55] on input "نابلسية" at bounding box center [223, 52] width 72 height 11
paste input "وارع شورب"
click at [238, 55] on input "كوارع شوربة" at bounding box center [223, 52] width 72 height 11
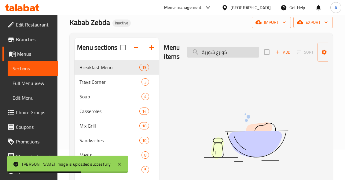
click at [209, 50] on input "كوارع شوربة" at bounding box center [223, 52] width 72 height 11
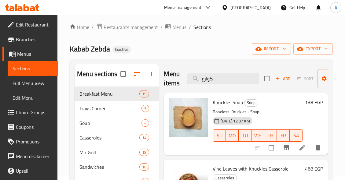
scroll to position [0, 0]
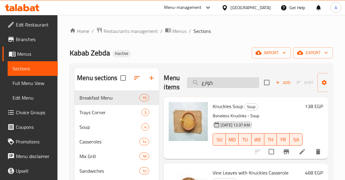
click at [245, 78] on input "كوارع" at bounding box center [223, 83] width 72 height 11
paste input "كتيل"
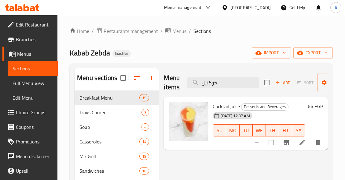
click at [252, 76] on div "Menu items كوكتيل Add Sort Manage items" at bounding box center [246, 82] width 164 height 29
click at [244, 85] on input "كوكتيل" at bounding box center [223, 83] width 72 height 11
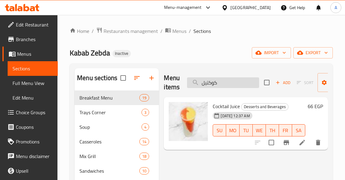
paste input "سان عصفور شوربة"
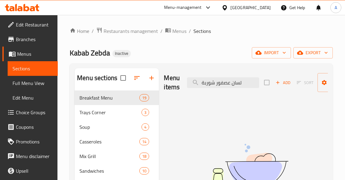
drag, startPoint x: 216, startPoint y: 82, endPoint x: 186, endPoint y: 85, distance: 30.1
click at [187, 86] on input "لسان عصفور شوربة" at bounding box center [223, 83] width 72 height 11
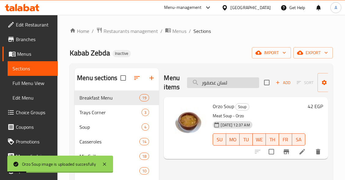
click at [246, 83] on input "لسان عصفور" at bounding box center [223, 83] width 72 height 11
paste input "انجو"
click at [246, 83] on input "مانجو" at bounding box center [223, 83] width 72 height 11
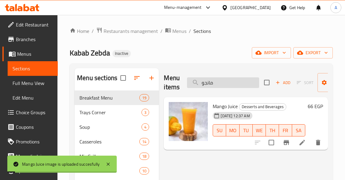
click at [239, 82] on input "مانجو" at bounding box center [223, 83] width 72 height 11
paste input "مر حمام"
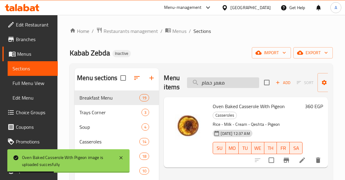
click at [244, 84] on input "معمر حمام" at bounding box center [223, 83] width 72 height 11
paste input "كرونة بشاميل"
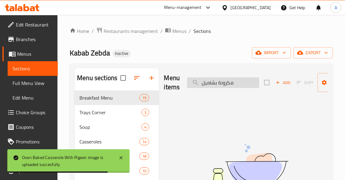
click at [224, 81] on input "مكرونة بشاميل" at bounding box center [223, 83] width 72 height 11
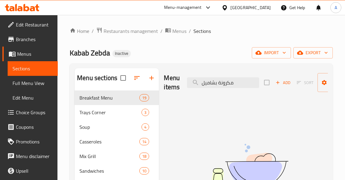
drag, startPoint x: 215, startPoint y: 84, endPoint x: 179, endPoint y: 89, distance: 36.6
click at [179, 89] on div "Menu items مكرونة بشاميل Add Sort Manage items" at bounding box center [246, 82] width 164 height 29
type input "مكرونة"
click at [210, 83] on input "مكرونة" at bounding box center [223, 83] width 72 height 11
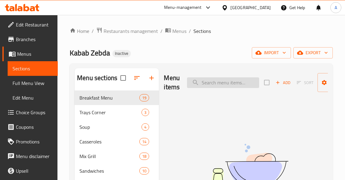
click at [233, 85] on input "search" at bounding box center [223, 83] width 72 height 11
type input "b"
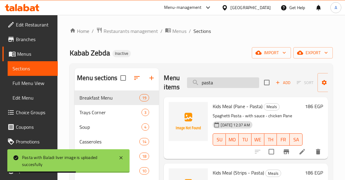
click at [231, 82] on input "pasta" at bounding box center [223, 83] width 72 height 11
paste input "ملوخيه"
click at [231, 82] on input "ملوخيه" at bounding box center [223, 83] width 72 height 11
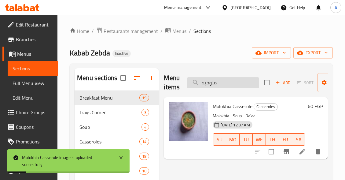
click at [236, 84] on input "ملوخيه" at bounding box center [223, 83] width 72 height 11
paste input "بار ربع"
click at [236, 84] on input "ممبار ربع" at bounding box center [223, 83] width 72 height 11
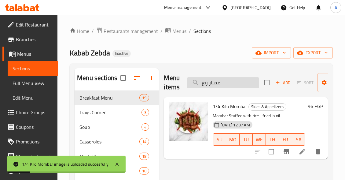
click at [243, 82] on input "ممبار ربع" at bounding box center [223, 83] width 72 height 11
paste input "زه ضاني مشويه"
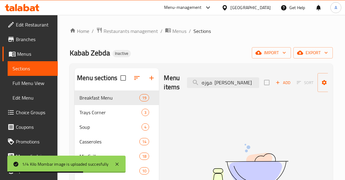
drag, startPoint x: 216, startPoint y: 82, endPoint x: 182, endPoint y: 93, distance: 36.0
click at [182, 93] on div "Menu items موزه ضاني مشويه Add Sort Manage items" at bounding box center [246, 82] width 164 height 29
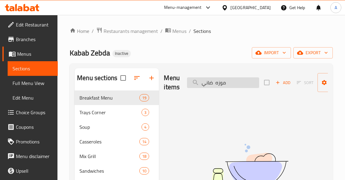
click at [205, 83] on input "موزه ضاني" at bounding box center [223, 83] width 72 height 11
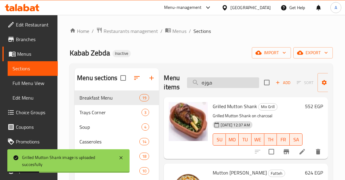
click at [223, 85] on input "موزه" at bounding box center [223, 83] width 72 height 11
paste input "جرسكو"
type input "نجرسكو"
click at [223, 85] on input "نجرسكو" at bounding box center [223, 83] width 72 height 11
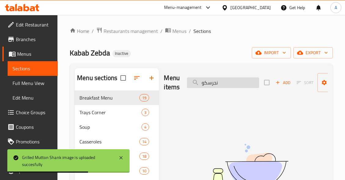
click at [224, 86] on input "نجرسكو" at bounding box center [223, 83] width 72 height 11
click at [224, 87] on input "نجرسكو" at bounding box center [223, 83] width 72 height 11
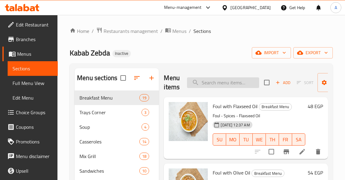
click at [231, 84] on input "search" at bounding box center [223, 83] width 72 height 11
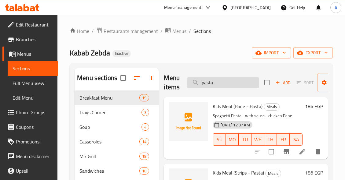
click at [236, 81] on input "pasta" at bounding box center [223, 83] width 72 height 11
paste input "نص بط محمر مع ارز"
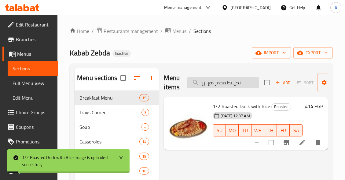
click at [242, 84] on input "نص بط محمر مع ارز" at bounding box center [223, 83] width 72 height 11
paste input "فرخة مشوية"
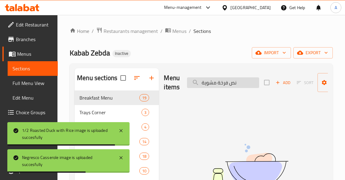
click at [208, 83] on input "نص فرخة مشوية" at bounding box center [223, 83] width 72 height 11
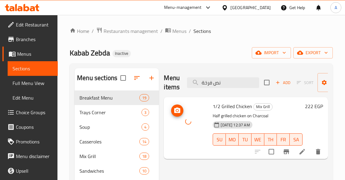
click at [189, 106] on div at bounding box center [187, 121] width 39 height 39
click at [233, 81] on input "نص فرخة" at bounding box center [223, 83] width 72 height 11
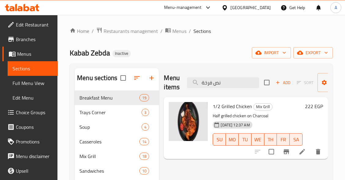
click at [234, 76] on div "Menu items نص فرخة Add Sort Manage items" at bounding box center [246, 82] width 164 height 29
click at [236, 80] on input "نص فرخة" at bounding box center [223, 83] width 72 height 11
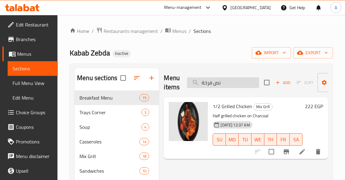
paste input "مشوية"
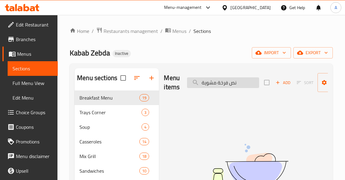
drag, startPoint x: 218, startPoint y: 82, endPoint x: 194, endPoint y: 87, distance: 24.2
click at [194, 87] on input "نص فرخة مشوية" at bounding box center [223, 83] width 72 height 11
click at [244, 83] on input "نص فرخة مشوية" at bounding box center [223, 83] width 72 height 11
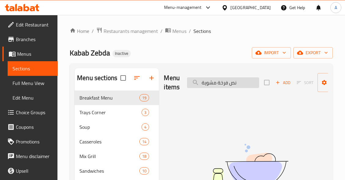
paste input "يفا ربع"
drag, startPoint x: 209, startPoint y: 82, endPoint x: 178, endPoint y: 88, distance: 31.4
click at [178, 88] on div "Menu items نيفا ربع Add Sort Manage items" at bounding box center [246, 82] width 164 height 29
click at [215, 83] on input "نيفا" at bounding box center [223, 83] width 72 height 11
type input "ن"
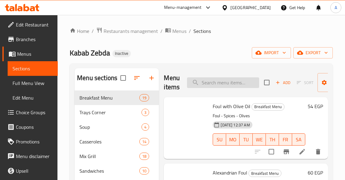
click at [215, 83] on input "search" at bounding box center [223, 83] width 72 height 11
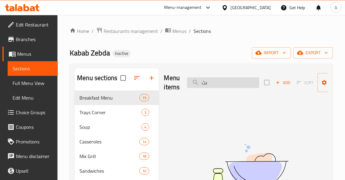
type input "ى"
type input "n"
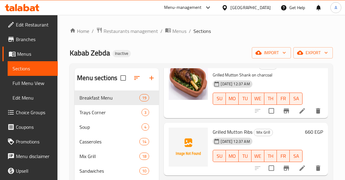
scroll to position [2289, 0]
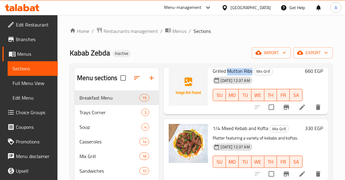
drag, startPoint x: 227, startPoint y: 87, endPoint x: 252, endPoint y: 88, distance: 25.0
click at [252, 75] on h6 "Grilled Mutton Ribs Mix Grill" at bounding box center [257, 71] width 90 height 9
copy span "Mutton Ribs"
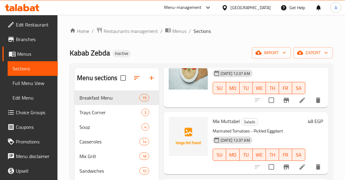
scroll to position [6025, 0]
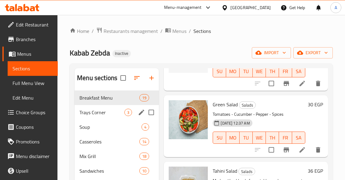
click at [120, 113] on span "Trays Corner" at bounding box center [101, 112] width 45 height 7
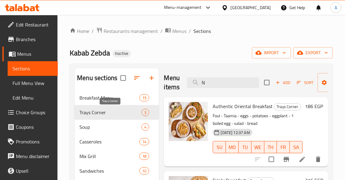
scroll to position [9, 0]
click at [239, 78] on input "N" at bounding box center [223, 83] width 72 height 11
paste input "وجبة ربع فرخه"
click at [239, 78] on input "N" at bounding box center [223, 83] width 72 height 11
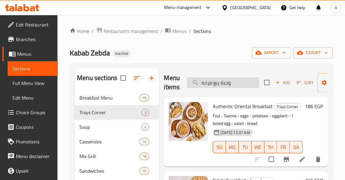
scroll to position [0, 0]
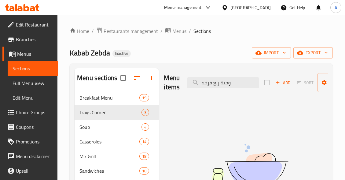
drag, startPoint x: 213, startPoint y: 82, endPoint x: 181, endPoint y: 97, distance: 35.4
click at [181, 97] on div "Menu items وجبة ربع فرخه Add Sort Manage items" at bounding box center [246, 82] width 164 height 29
drag, startPoint x: 208, startPoint y: 83, endPoint x: 196, endPoint y: 86, distance: 13.0
click at [196, 86] on input "وجبة ربع" at bounding box center [223, 83] width 72 height 11
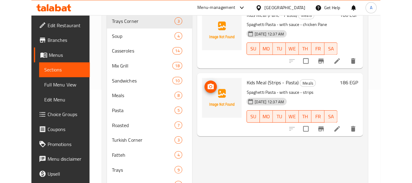
scroll to position [92, 0]
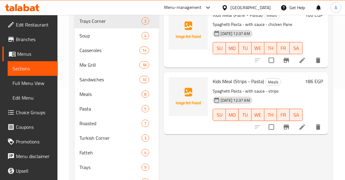
click at [202, 63] on div at bounding box center [188, 36] width 44 height 57
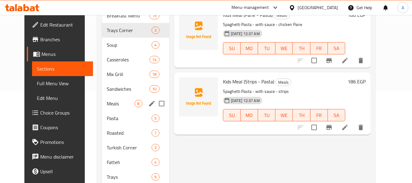
click at [115, 101] on span "Meals" at bounding box center [121, 103] width 28 height 7
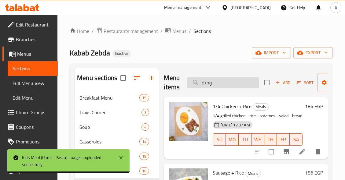
click at [244, 82] on input "وجبة" at bounding box center [223, 83] width 72 height 11
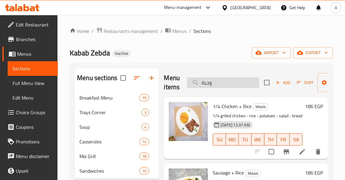
click at [244, 82] on input "وجبة" at bounding box center [223, 83] width 72 height 11
paste input "ق عنب كوارع#"
click at [244, 82] on input "ورق عنب كوارع#" at bounding box center [223, 83] width 72 height 11
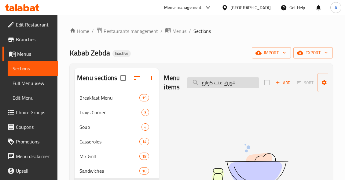
drag, startPoint x: 231, startPoint y: 84, endPoint x: 244, endPoint y: 83, distance: 12.8
click at [241, 84] on input "ورق عنب كوارع#" at bounding box center [223, 83] width 72 height 11
drag, startPoint x: 213, startPoint y: 85, endPoint x: 193, endPoint y: 90, distance: 21.0
click at [193, 90] on div "Menu items ورق عنب كوارع Add Sort Manage items" at bounding box center [246, 82] width 164 height 29
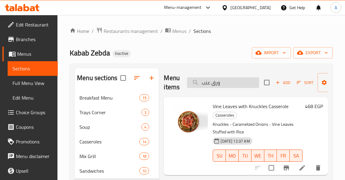
click at [236, 85] on input "ورق عنب" at bounding box center [223, 83] width 72 height 11
paste input "ه سجق"
click at [236, 85] on input "ورقه سجق" at bounding box center [223, 83] width 72 height 11
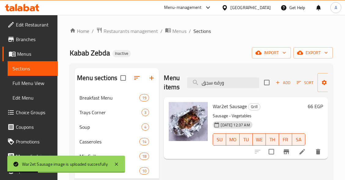
click at [220, 107] on span "War2et Sausage" at bounding box center [229, 106] width 34 height 9
copy span "War2et"
click at [218, 82] on input "ورقه سجق" at bounding box center [223, 83] width 72 height 11
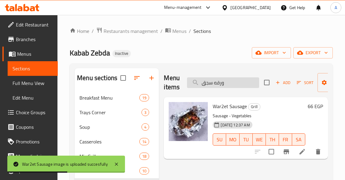
click at [218, 82] on input "ورقه سجق" at bounding box center [223, 83] width 72 height 11
paste input "War2et"
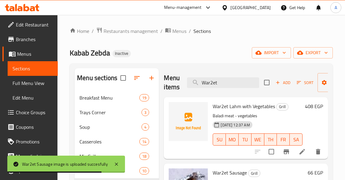
type input "War2et"
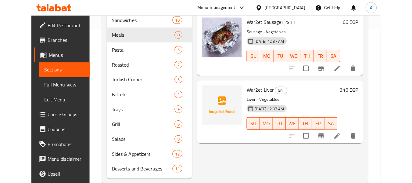
scroll to position [164, 0]
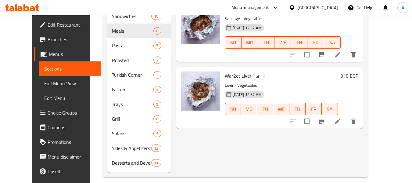
drag, startPoint x: 25, startPoint y: 83, endPoint x: 253, endPoint y: 1, distance: 242.2
click at [44, 83] on span "Full Menu View" at bounding box center [70, 83] width 52 height 7
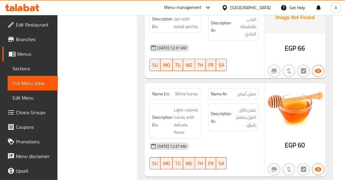
scroll to position [916, 0]
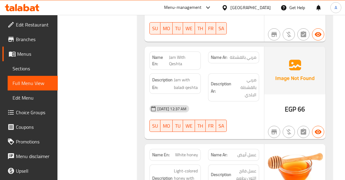
click at [245, 61] on span "مربي بالقشطة" at bounding box center [243, 57] width 27 height 6
click at [247, 78] on div "Description Ar: مربي بالقشطة البلدي" at bounding box center [233, 87] width 58 height 35
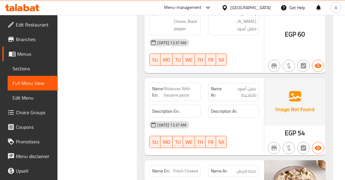
scroll to position [1190, 0]
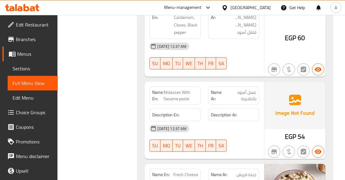
click at [248, 99] on span "عسل أسود بالطحينة" at bounding box center [240, 95] width 31 height 13
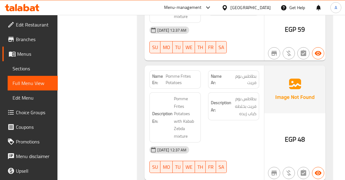
scroll to position [1587, 0]
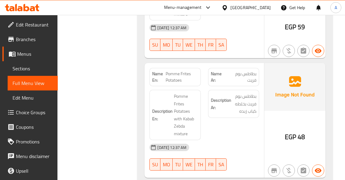
click at [250, 84] on span "بطاطس بوم فريت" at bounding box center [241, 77] width 30 height 13
copy span "بطاطس بوم فريت"
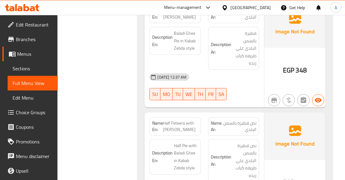
scroll to position [1740, 0]
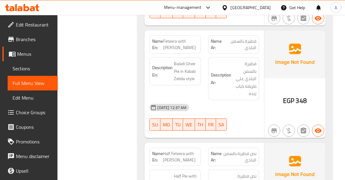
click at [243, 100] on div "Description Ar: فطيرة بالسمن البلدي علي طريقه كباب زبده" at bounding box center [233, 78] width 51 height 43
click at [251, 51] on span "فطيرة بالسمن البلدي" at bounding box center [240, 44] width 32 height 13
copy span "فطيرة بالسمن البلدي"
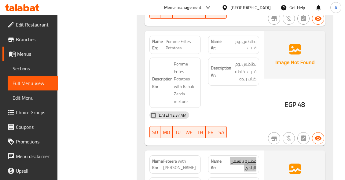
scroll to position [1618, 0]
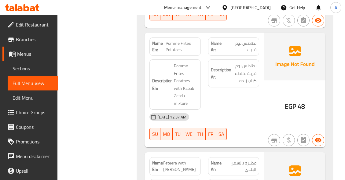
click at [178, 51] on span "Pomme Frites Potatoes" at bounding box center [181, 46] width 32 height 13
copy span "Pomme Frites Potatoes"
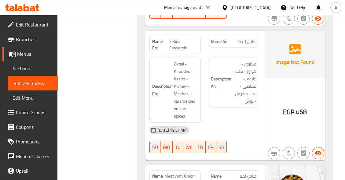
scroll to position [3022, 0]
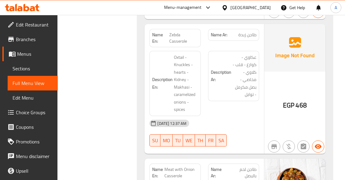
click at [252, 38] on span "طاجن زبدة" at bounding box center [247, 35] width 18 height 6
copy span "طاجن زبدة"
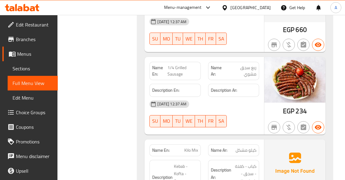
scroll to position [5250, 0]
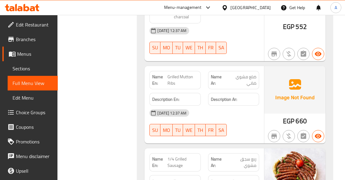
click at [249, 76] on span "ضلع مشوي ضاني" at bounding box center [241, 80] width 30 height 13
copy span "ضلع مشوي ضاني"
click at [182, 78] on span "Grilled Mutton Ribs" at bounding box center [182, 80] width 30 height 13
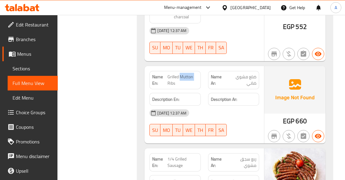
click at [182, 78] on span "Grilled Mutton Ribs" at bounding box center [182, 80] width 30 height 13
copy span "Grilled Mutton Ribs"
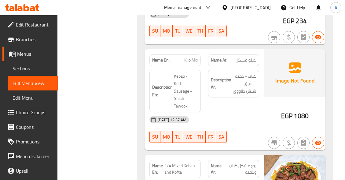
scroll to position [5433, 0]
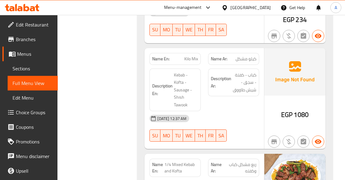
click at [240, 58] on span "كيلو مشكل" at bounding box center [245, 59] width 21 height 6
copy span "مشكل"
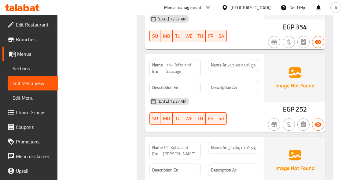
scroll to position [5738, 0]
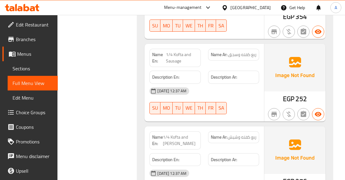
click at [234, 55] on span "ربع كفته وسجق" at bounding box center [242, 55] width 28 height 6
click at [238, 55] on span "ربع كفته وسجق" at bounding box center [242, 55] width 28 height 6
drag, startPoint x: 238, startPoint y: 55, endPoint x: 234, endPoint y: 56, distance: 4.1
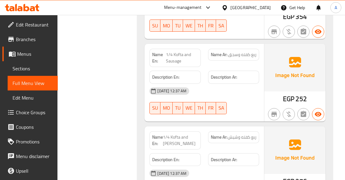
click at [234, 56] on span "ربع كفته وسجق" at bounding box center [242, 55] width 28 height 6
copy span "ربع كفته وسجق"
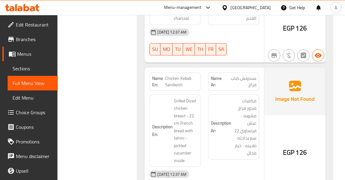
scroll to position [6563, 0]
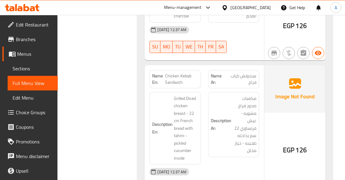
click at [248, 73] on span "سندوتش كباب فراخ" at bounding box center [240, 79] width 31 height 13
copy span "سندوتش"
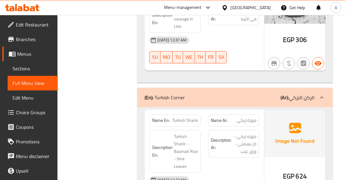
scroll to position [9554, 0]
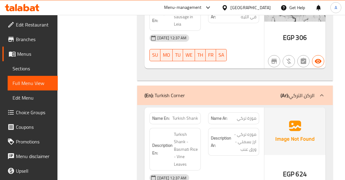
click at [277, 108] on img at bounding box center [294, 132] width 61 height 48
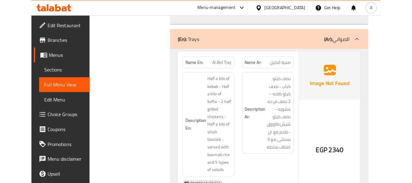
scroll to position [10439, 0]
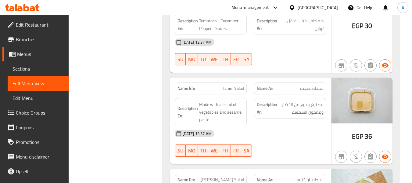
click at [33, 54] on span "Menus" at bounding box center [40, 53] width 47 height 7
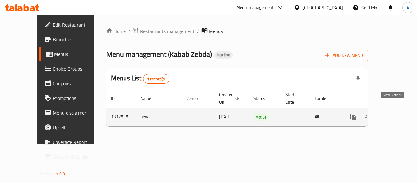
click at [397, 111] on link "enhanced table" at bounding box center [397, 117] width 15 height 15
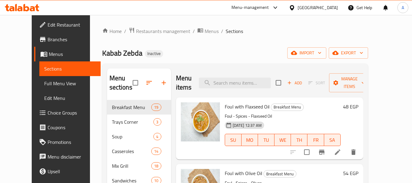
click at [44, 85] on span "Full Menu View" at bounding box center [70, 83] width 52 height 7
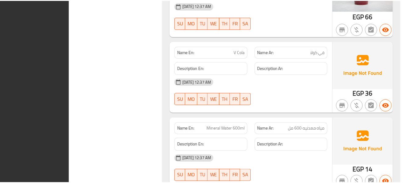
scroll to position [12928, 0]
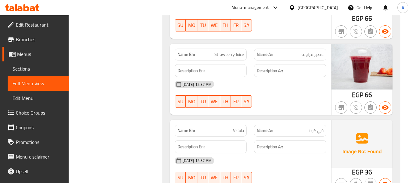
click at [339, 3] on div "Egypt" at bounding box center [313, 7] width 59 height 15
click at [334, 8] on div "Egypt" at bounding box center [318, 7] width 40 height 7
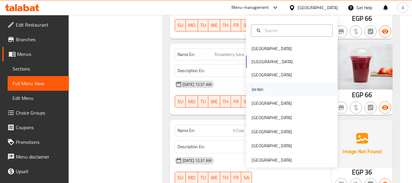
click at [271, 88] on div "Jordan" at bounding box center [292, 89] width 92 height 14
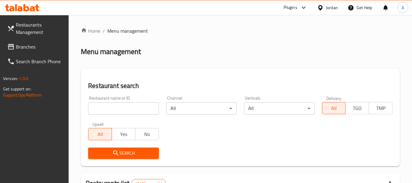
click at [42, 48] on span "Branches" at bounding box center [40, 46] width 48 height 7
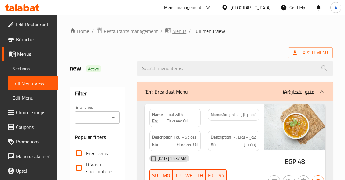
click at [185, 30] on span "Menus" at bounding box center [179, 30] width 14 height 7
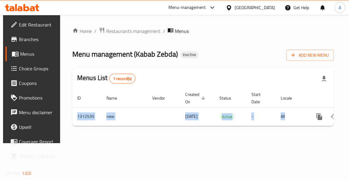
drag, startPoint x: 287, startPoint y: 126, endPoint x: 318, endPoint y: 127, distance: 31.5
click at [318, 126] on div "ID Name Vendor Created On sorted descending Status Start Date Locale Actions 13…" at bounding box center [203, 107] width 262 height 37
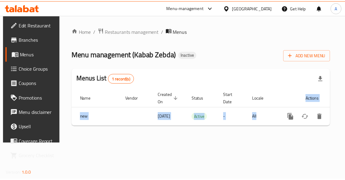
scroll to position [0, 37]
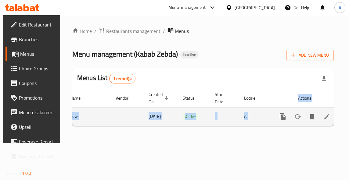
click at [324, 118] on icon "enhanced table" at bounding box center [326, 116] width 5 height 5
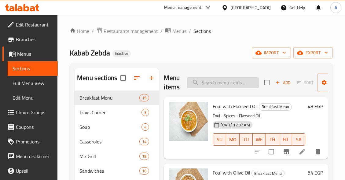
click at [238, 83] on input "search" at bounding box center [223, 83] width 72 height 11
paste input "فطيرة بالسمن البلدي"
click at [114, 112] on span "Trays Corner" at bounding box center [101, 112] width 45 height 7
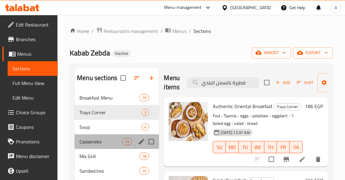
click at [112, 136] on div "Casseroles 14" at bounding box center [116, 142] width 84 height 15
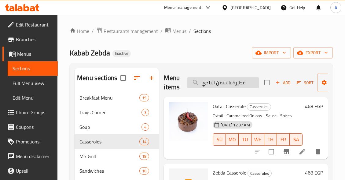
click at [229, 81] on input "فطيرة بالسمن البلدي" at bounding box center [223, 83] width 72 height 11
paste input "Pomme Frites Potatoes"
click at [229, 81] on input "Pomme Frites Potatoes" at bounding box center [223, 83] width 72 height 11
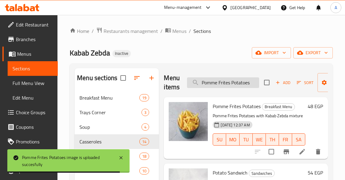
click at [245, 83] on input "Pomme Frites Potatoes" at bounding box center [223, 83] width 72 height 11
paste input "Grilled Mutton Rib"
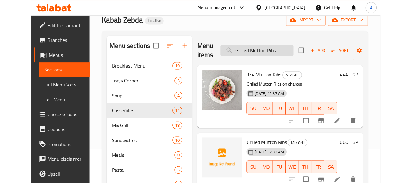
scroll to position [31, 0]
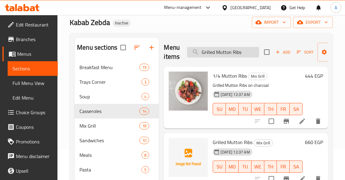
click at [246, 52] on input "Grilled Mutton Ribs" at bounding box center [223, 52] width 72 height 11
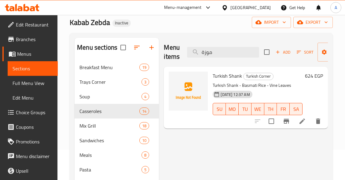
click at [233, 77] on span "Turkish Shank" at bounding box center [226, 75] width 29 height 9
click at [231, 53] on input "موزة" at bounding box center [223, 52] width 72 height 11
type input "م"
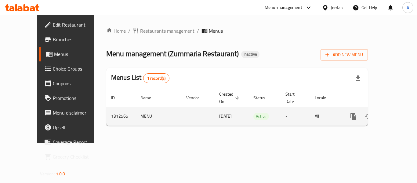
click at [394, 113] on icon "enhanced table" at bounding box center [397, 116] width 7 height 7
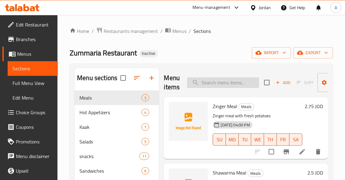
click at [239, 85] on input "search" at bounding box center [223, 83] width 72 height 11
paste input "اصابع موزاريلا"
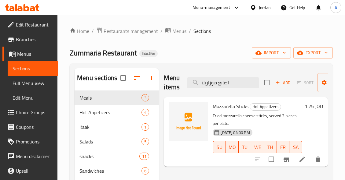
type input "اصابع موزاريلا"
click at [260, 85] on input "checkbox" at bounding box center [266, 82] width 13 height 13
checkbox input "true"
click at [267, 83] on input "checkbox" at bounding box center [266, 82] width 13 height 13
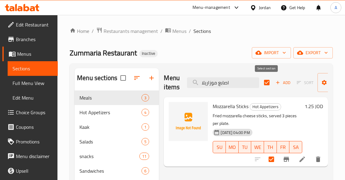
checkbox input "false"
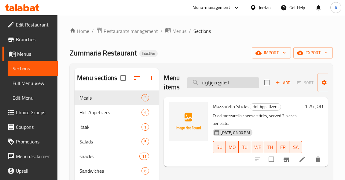
click at [235, 84] on input "اصابع موزاريلا" at bounding box center [223, 83] width 72 height 11
paste input "رجر دجاج"
click at [231, 81] on input "برجر دجاج" at bounding box center [223, 83] width 72 height 11
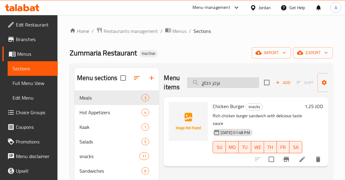
click at [231, 81] on input "برجر دجاج" at bounding box center [223, 83] width 72 height 11
paste input "صابع موزاريلا"
click at [231, 81] on input "برجر دجاج" at bounding box center [223, 83] width 72 height 11
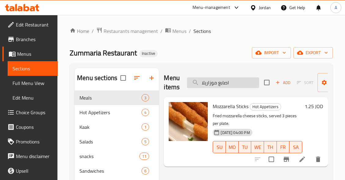
click at [226, 82] on input "اصابع موزاريلا" at bounding box center [223, 83] width 72 height 11
paste input "رجر دجاج"
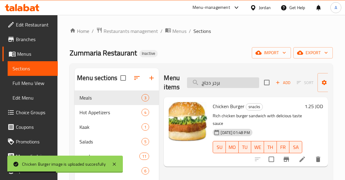
click at [245, 84] on input "برجر دجاج" at bounding box center [223, 83] width 72 height 11
paste input "كالوب"
click at [245, 84] on input "برجر سكالوب" at bounding box center [223, 83] width 72 height 11
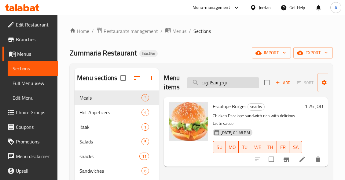
click at [233, 82] on input "برجر سكالوب" at bounding box center [223, 83] width 72 height 11
paste input "يض خفق"
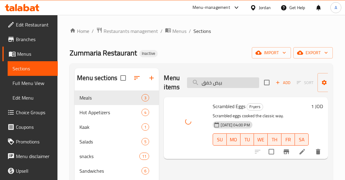
click at [241, 83] on input "بيض خفق" at bounding box center [223, 83] width 72 height 11
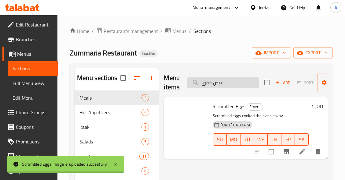
click at [241, 83] on input "بيض خفق" at bounding box center [223, 83] width 72 height 11
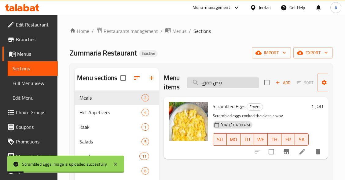
paste input "لقات بصل"
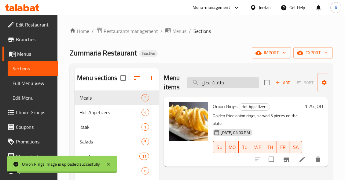
click at [244, 82] on input "حلقات بصل" at bounding box center [223, 83] width 72 height 11
paste input "ص باللحمة"
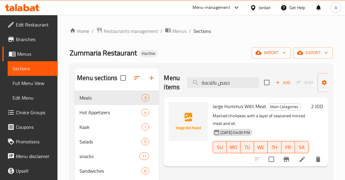
scroll to position [31, 0]
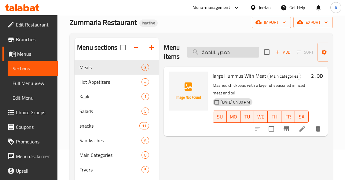
click at [245, 51] on input "حمص باللحمة" at bounding box center [223, 52] width 72 height 11
paste input "search"
click at [245, 51] on input "حمص باللحمة" at bounding box center [223, 52] width 72 height 11
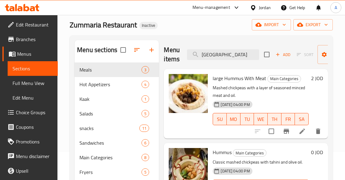
scroll to position [0, 0]
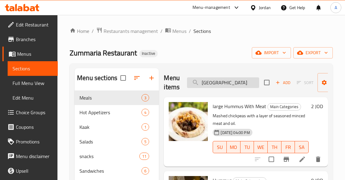
click at [242, 81] on input "[GEOGRAPHIC_DATA]" at bounding box center [223, 83] width 72 height 11
paste input "اندويش بطاطا"
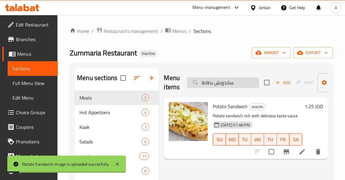
click at [239, 85] on input "ساندويش بطاطا" at bounding box center [223, 83] width 72 height 11
paste input "نجر"
click at [239, 85] on input "ساندويش زنجر" at bounding box center [223, 83] width 72 height 11
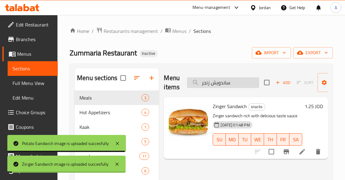
click at [241, 84] on input "ساندويش زنجر" at bounding box center [223, 83] width 72 height 11
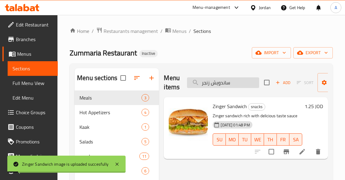
click at [241, 84] on input "ساندويش زنجر" at bounding box center [223, 83] width 72 height 11
paste input "تيك دجاج"
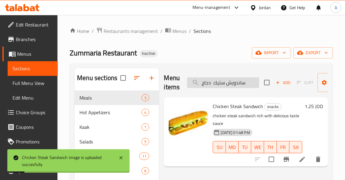
click at [237, 84] on input "ساندويش ستيك دجاج" at bounding box center [223, 83] width 72 height 11
paste input "لحم"
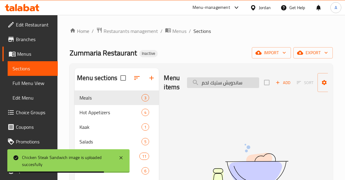
drag, startPoint x: 209, startPoint y: 82, endPoint x: 190, endPoint y: 87, distance: 19.8
click at [190, 87] on input "ساندويش ستيك لحم" at bounding box center [223, 83] width 72 height 11
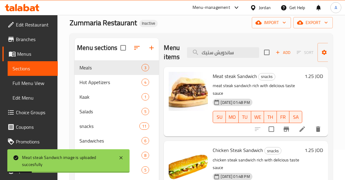
scroll to position [30, 0]
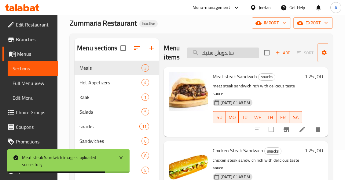
click at [255, 54] on input "ساندويش ستيك" at bounding box center [223, 53] width 72 height 11
paste input "اورما"
click at [255, 54] on input "ساندويش شاورما" at bounding box center [223, 53] width 72 height 11
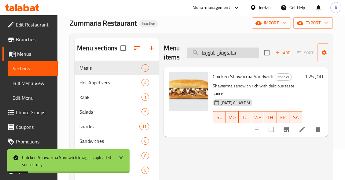
click at [246, 53] on input "ساندويش شاورما" at bounding box center [223, 53] width 72 height 11
paste input "فاهيت"
click at [246, 53] on input "ساندويش فاهيتا" at bounding box center [223, 53] width 72 height 11
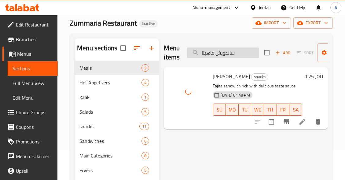
click at [246, 55] on input "ساندويش فاهيتا" at bounding box center [223, 53] width 72 height 11
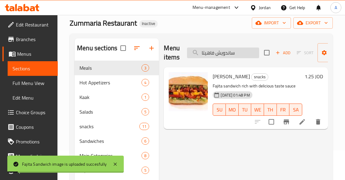
paste input "لافل عادي"
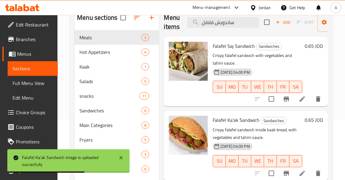
scroll to position [0, 0]
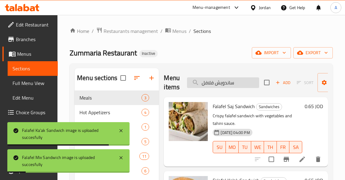
click at [254, 83] on input "ساندويش فلافل" at bounding box center [223, 83] width 72 height 11
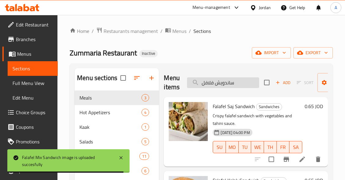
click at [254, 86] on input "ساندويش فلافل" at bounding box center [223, 83] width 72 height 11
paste input "باب"
click at [254, 86] on input "ساندويش فلافل" at bounding box center [223, 83] width 72 height 11
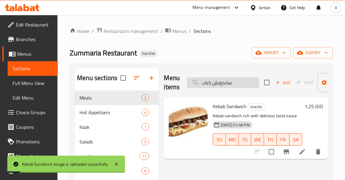
click at [246, 84] on input "ساندويش كباب" at bounding box center [223, 83] width 72 height 11
paste input "ة صاج"
click at [246, 84] on input "ساندويش كبدة صاج" at bounding box center [223, 83] width 72 height 11
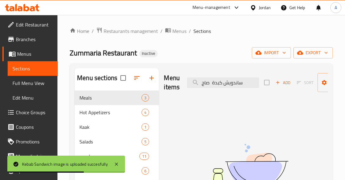
drag, startPoint x: 211, startPoint y: 83, endPoint x: 184, endPoint y: 86, distance: 27.6
click at [184, 86] on div "Menu items ساندويش كبدة صاج Add Sort Manage items" at bounding box center [246, 82] width 164 height 29
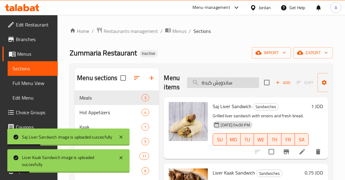
click at [240, 87] on input "ساندويش كبدة" at bounding box center [223, 83] width 72 height 11
paste input "كسيكي"
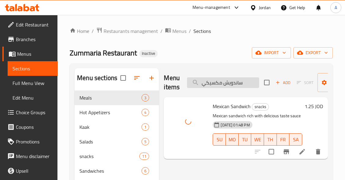
click at [252, 81] on input "ساندويش مكسيكي" at bounding box center [223, 83] width 72 height 11
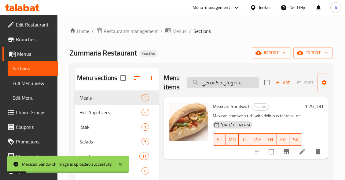
paste input "وت دوج"
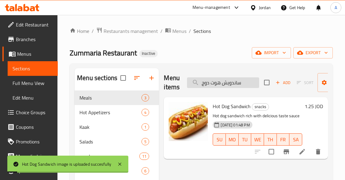
click at [247, 81] on input "ساندويش هوت دوج" at bounding box center [223, 83] width 72 height 11
paste input "لطة بلدية بالطحينية"
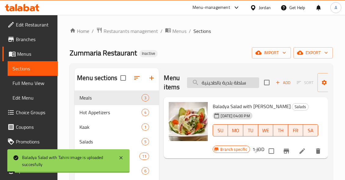
click at [245, 83] on input "سلطة بلدية بالطحينية" at bounding box center [223, 83] width 72 height 11
paste input "رجير"
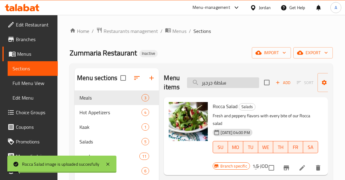
click at [235, 83] on input "سلطة جرجير" at bounding box center [223, 83] width 72 height 11
paste input "رة"
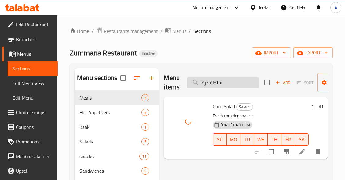
click at [238, 81] on input "سلطة ذرة" at bounding box center [223, 83] width 72 height 11
paste input "معكرون"
click at [250, 82] on input "سلطة معكرونة" at bounding box center [223, 83] width 72 height 11
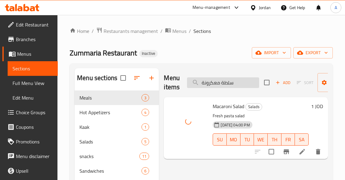
click at [250, 82] on input "سلطة معكرونة" at bounding box center [223, 83] width 72 height 11
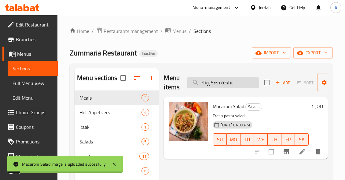
paste input "لفوف"
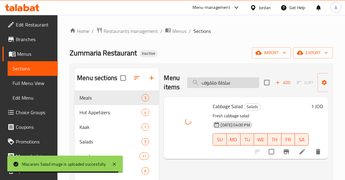
click at [242, 82] on input "سلطة ملفوف" at bounding box center [223, 83] width 72 height 11
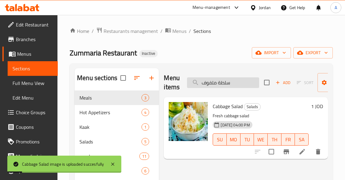
paste input "اي بالحليب"
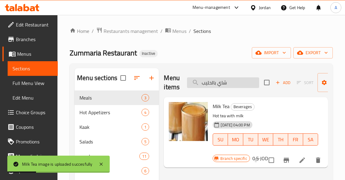
click at [243, 85] on input "شاي بالحليب" at bounding box center [223, 83] width 72 height 11
paste input "search"
click at [243, 85] on input "شاي" at bounding box center [223, 83] width 72 height 11
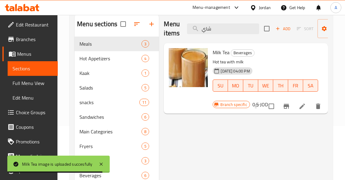
scroll to position [30, 0]
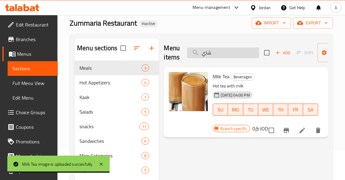
click at [225, 55] on input "شاي" at bounding box center [223, 53] width 72 height 11
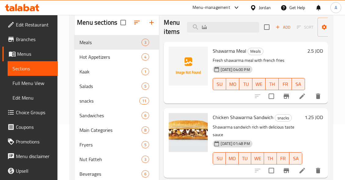
scroll to position [0, 0]
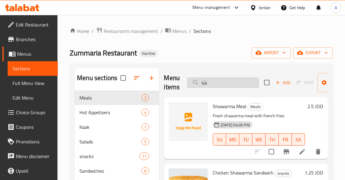
click at [221, 82] on input "شا" at bounding box center [223, 83] width 72 height 11
paste input "نينة عيران"
click at [221, 82] on input "شنينة عيران" at bounding box center [223, 83] width 72 height 11
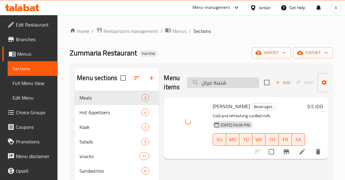
click at [241, 84] on input "شنينة عيران" at bounding box center [223, 83] width 72 height 11
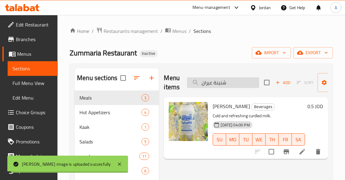
click at [241, 84] on input "شنينة عيران" at bounding box center [223, 83] width 72 height 11
paste input "حن بطاطا مقلية بالجبنة"
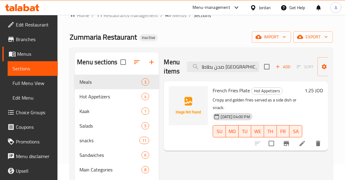
scroll to position [31, 0]
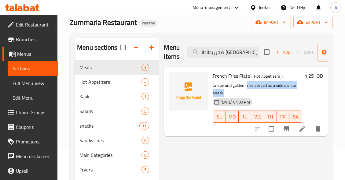
drag, startPoint x: 267, startPoint y: 88, endPoint x: 300, endPoint y: 94, distance: 34.1
click at [300, 94] on p "Crispy and golden fries served as a side dish or snack." at bounding box center [256, 89] width 89 height 15
click at [303, 98] on div "1.25 JOD" at bounding box center [312, 102] width 21 height 60
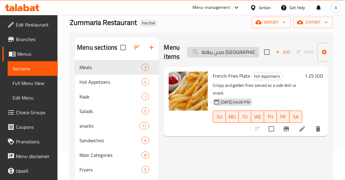
click at [251, 52] on input "صحن بطاطا [GEOGRAPHIC_DATA]" at bounding box center [223, 52] width 72 height 11
paste input "يض مسلوق"
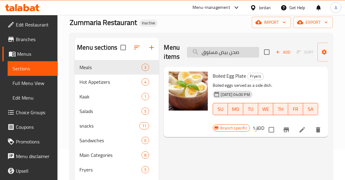
click at [234, 50] on input "صحن بيض مسلوق" at bounding box center [223, 52] width 72 height 11
paste input "صير سلاش"
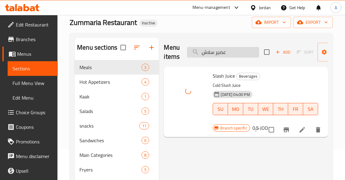
click at [238, 53] on input "عصير سلاش" at bounding box center [223, 52] width 72 height 11
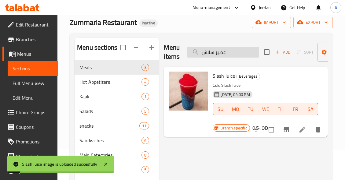
paste input "search"
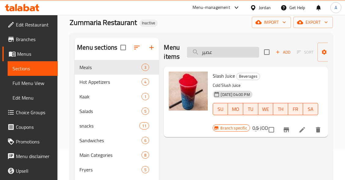
click at [219, 56] on input "عصير" at bounding box center [223, 52] width 72 height 11
type input "ع"
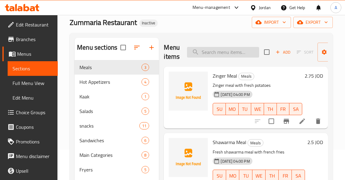
click at [249, 55] on input "search" at bounding box center [223, 52] width 72 height 11
paste input "فتة باللحمة و المكسرات"
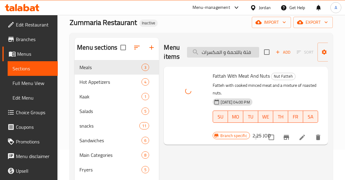
click at [244, 52] on input "فتة باللحمة و المكسرات" at bounding box center [223, 52] width 72 height 11
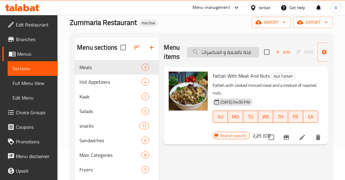
paste input "search"
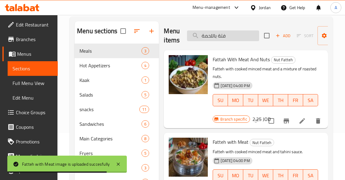
scroll to position [0, 0]
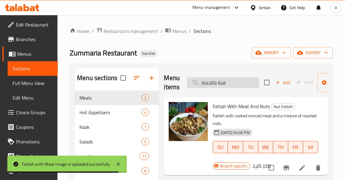
click at [235, 87] on input "فتة باللحمة" at bounding box center [223, 83] width 72 height 11
paste input "مص"
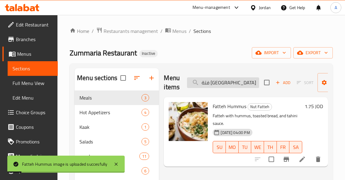
click at [241, 80] on input "فتة [GEOGRAPHIC_DATA]" at bounding box center [223, 83] width 72 height 11
paste input "لافل ساخنة 6حبات"
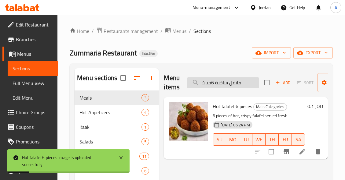
click at [248, 82] on input "فلافل ساخنة 6حبات" at bounding box center [223, 83] width 72 height 11
paste input "محشي بالبصل والسماق"
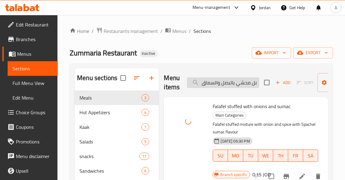
click at [247, 79] on input "فلافل محشي بالبصل والسماق" at bounding box center [223, 83] width 72 height 11
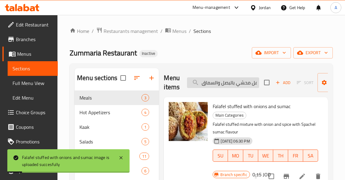
paste input "ل"
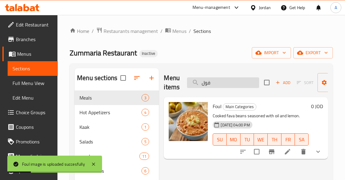
click at [248, 83] on input "فول" at bounding box center [223, 83] width 72 height 11
paste input "دسية"
click at [248, 83] on input "قدسية" at bounding box center [223, 83] width 72 height 11
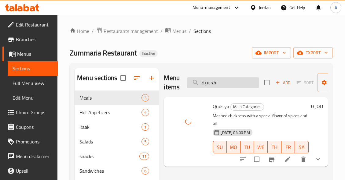
click at [239, 81] on input "قدسية" at bounding box center [223, 83] width 72 height 11
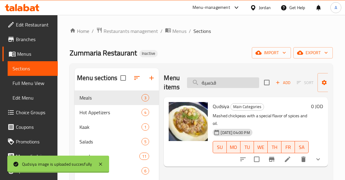
click at [239, 81] on input "قدسية" at bounding box center [223, 83] width 72 height 11
paste input "لاية بندورة بالبيض"
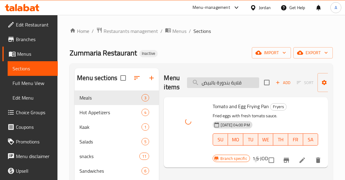
click at [251, 82] on input "قلاية بندورة بالبيض" at bounding box center [223, 83] width 72 height 11
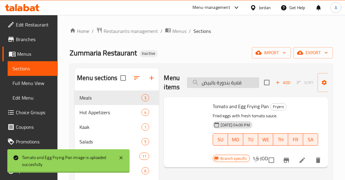
click at [251, 82] on input "قلاية بندورة بالبيض" at bounding box center [223, 83] width 72 height 11
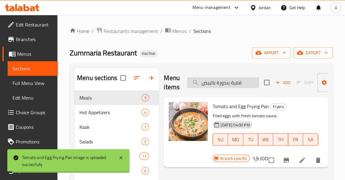
click at [251, 82] on input "قلاية بندورة بالبيض" at bounding box center [223, 83] width 72 height 11
paste input "لحمة"
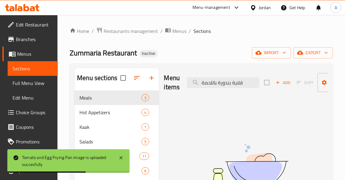
drag, startPoint x: 218, startPoint y: 83, endPoint x: 174, endPoint y: 91, distance: 44.9
click at [175, 91] on div "Menu items قلاية بندورة باللحمة Add Sort Manage items" at bounding box center [246, 82] width 164 height 29
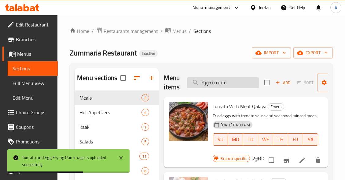
click at [241, 79] on input "قلاية بندورة" at bounding box center [223, 83] width 72 height 11
paste input "وة بارد"
click at [241, 79] on input "قلاية بندورة" at bounding box center [223, 83] width 72 height 11
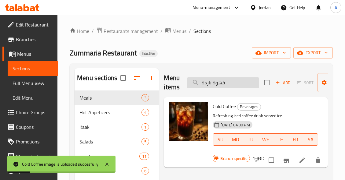
click at [245, 84] on input "قهوة باردة" at bounding box center [223, 83] width 72 height 11
paste input "رات هلابينو"
click at [245, 84] on input "كرات هلابينو" at bounding box center [223, 83] width 72 height 11
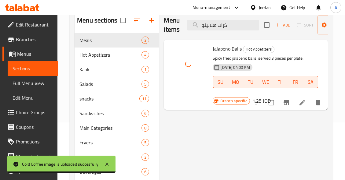
scroll to position [30, 0]
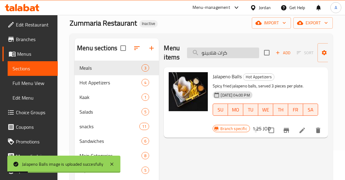
click at [236, 53] on input "كرات هلابينو" at bounding box center [223, 53] width 72 height 11
paste input "ك"
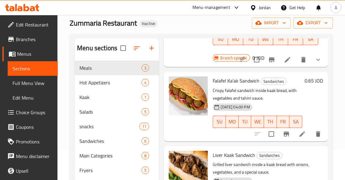
scroll to position [0, 0]
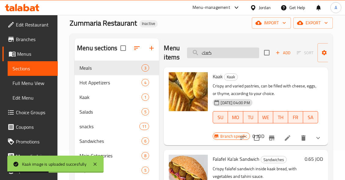
click at [241, 53] on input "كعك" at bounding box center [223, 53] width 72 height 11
paste input "تبل"
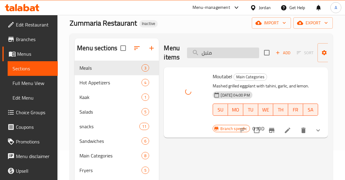
click at [233, 52] on input "متبل" at bounding box center [223, 53] width 72 height 11
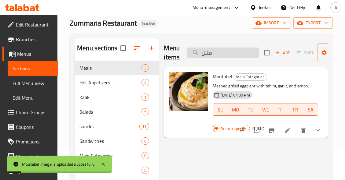
click at [233, 52] on input "متبل" at bounding box center [223, 53] width 72 height 11
paste input "بحة"
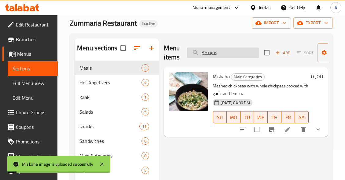
click at [234, 53] on input "مسبحة" at bounding box center [223, 53] width 72 height 11
paste input "[PERSON_NAME]"
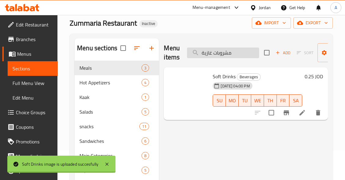
click at [245, 55] on input "مشروبات غازية" at bounding box center [223, 53] width 72 height 11
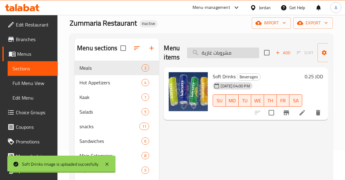
click at [245, 55] on input "مشروبات غازية" at bounding box center [223, 53] width 72 height 11
paste input "ياه معدن"
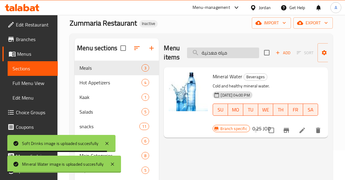
click at [232, 51] on input "مياه معدنية" at bounding box center [223, 53] width 72 height 11
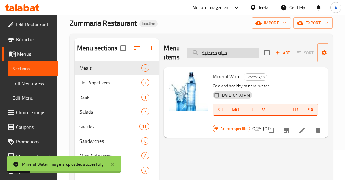
paste input "جبة زنجر"
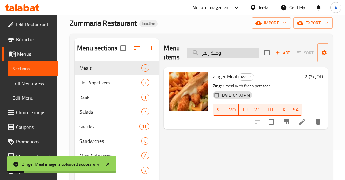
click at [245, 52] on input "وجبة زنجر" at bounding box center [223, 53] width 72 height 11
paste input "اورما"
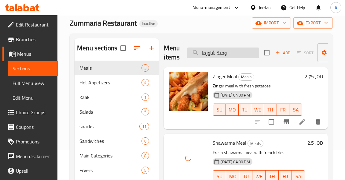
click at [233, 51] on input "وجبة شاورما" at bounding box center [223, 53] width 72 height 11
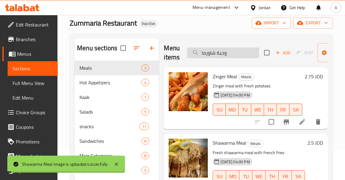
click at [233, 51] on input "وجبة شاورما" at bounding box center [223, 53] width 72 height 11
paste input "مكسيكي 4"
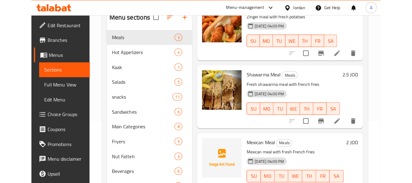
scroll to position [91, 0]
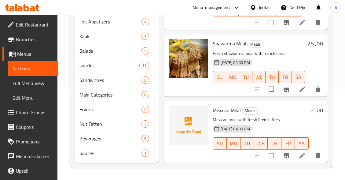
type input "وجبة"
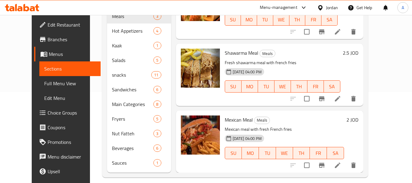
scroll to position [29, 0]
click at [44, 82] on span "Full Menu View" at bounding box center [70, 83] width 52 height 7
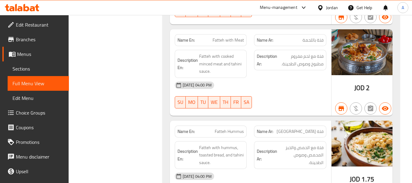
scroll to position [4441, 0]
